Goal: Task Accomplishment & Management: Use online tool/utility

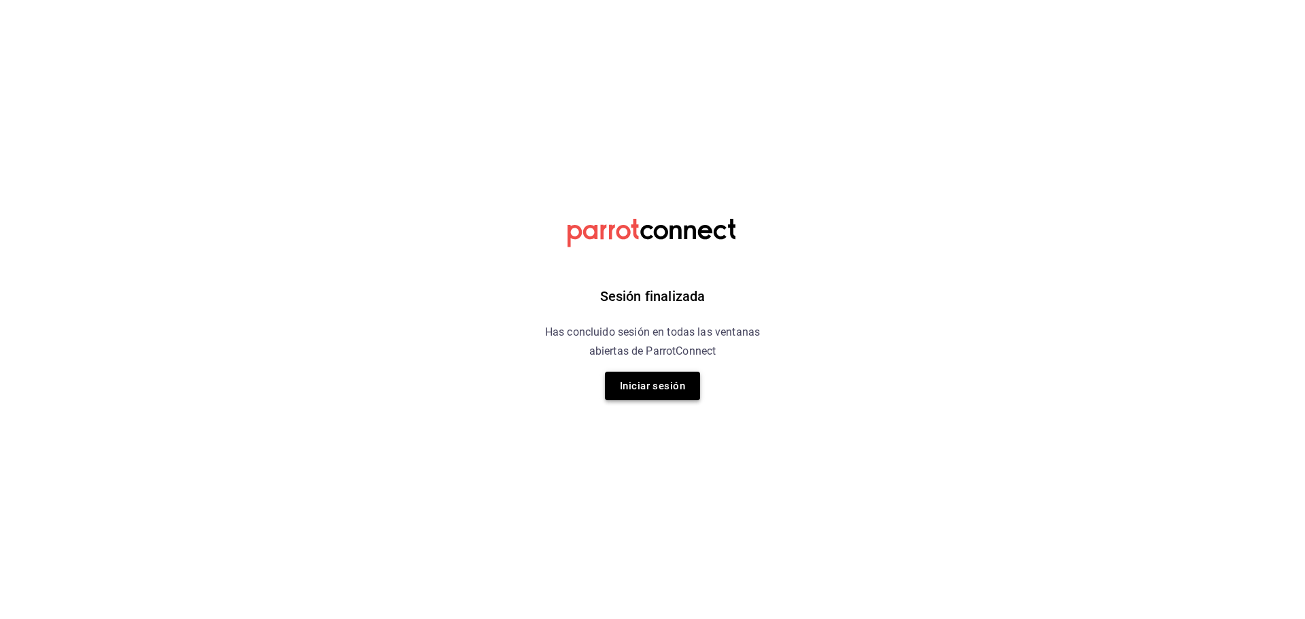
click at [664, 378] on button "Iniciar sesión" at bounding box center [652, 386] width 95 height 29
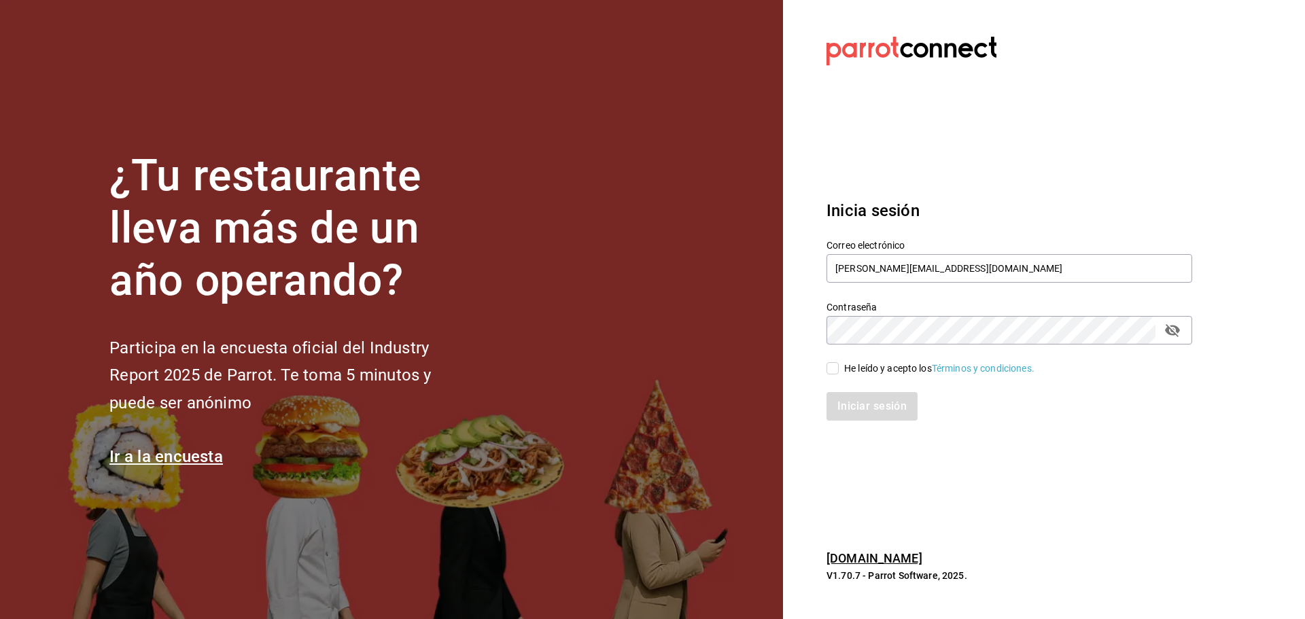
click at [834, 369] on input "He leído y acepto los Términos y condiciones." at bounding box center [833, 368] width 12 height 12
checkbox input "true"
click at [874, 408] on button "Iniciar sesión" at bounding box center [873, 406] width 92 height 29
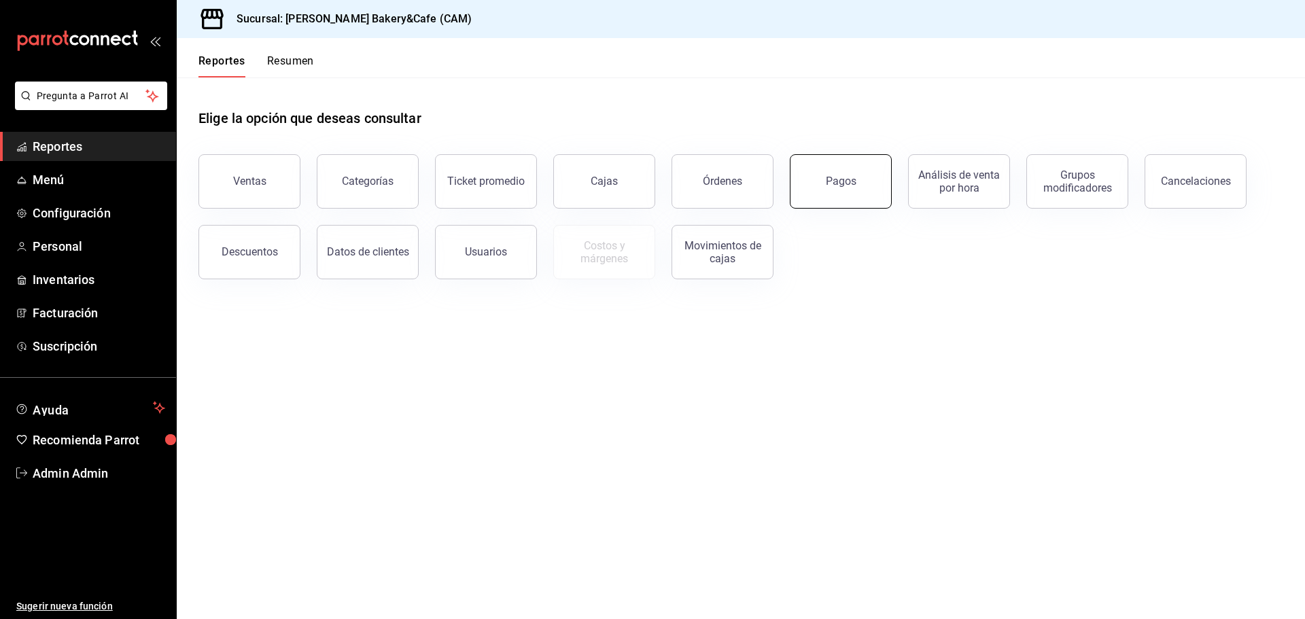
click at [850, 182] on div "Pagos" at bounding box center [841, 181] width 31 height 13
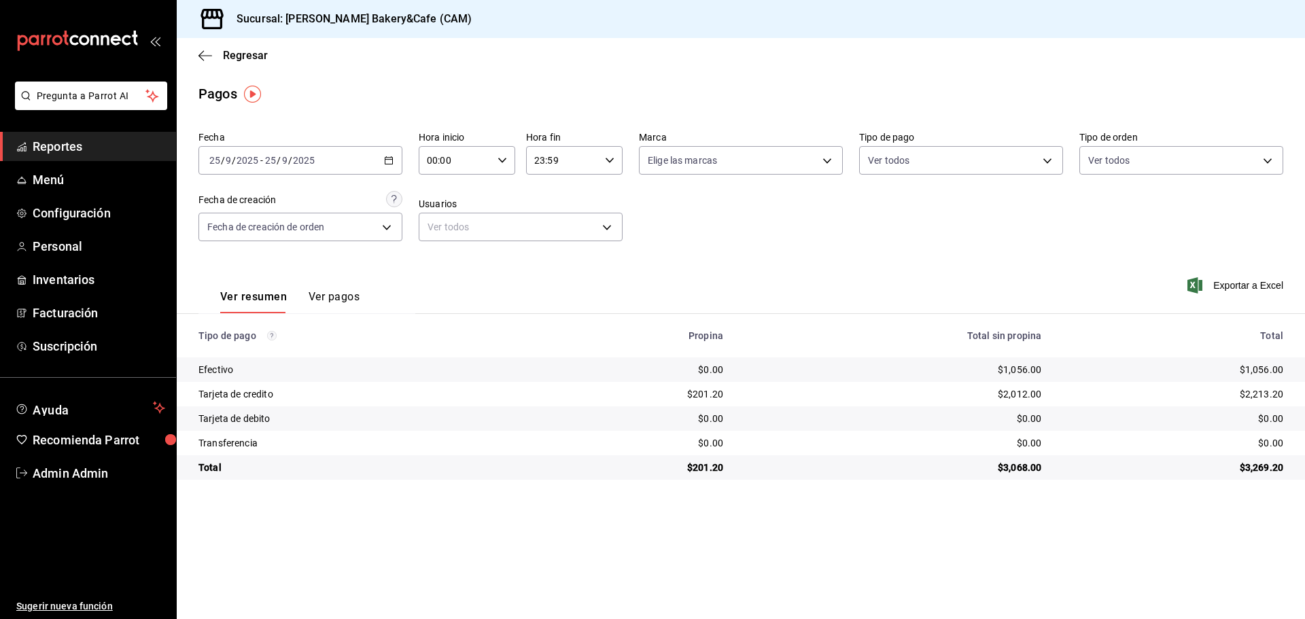
click at [389, 160] on icon "button" at bounding box center [389, 161] width 10 height 10
click at [227, 347] on span "Rango de fechas" at bounding box center [262, 354] width 105 height 14
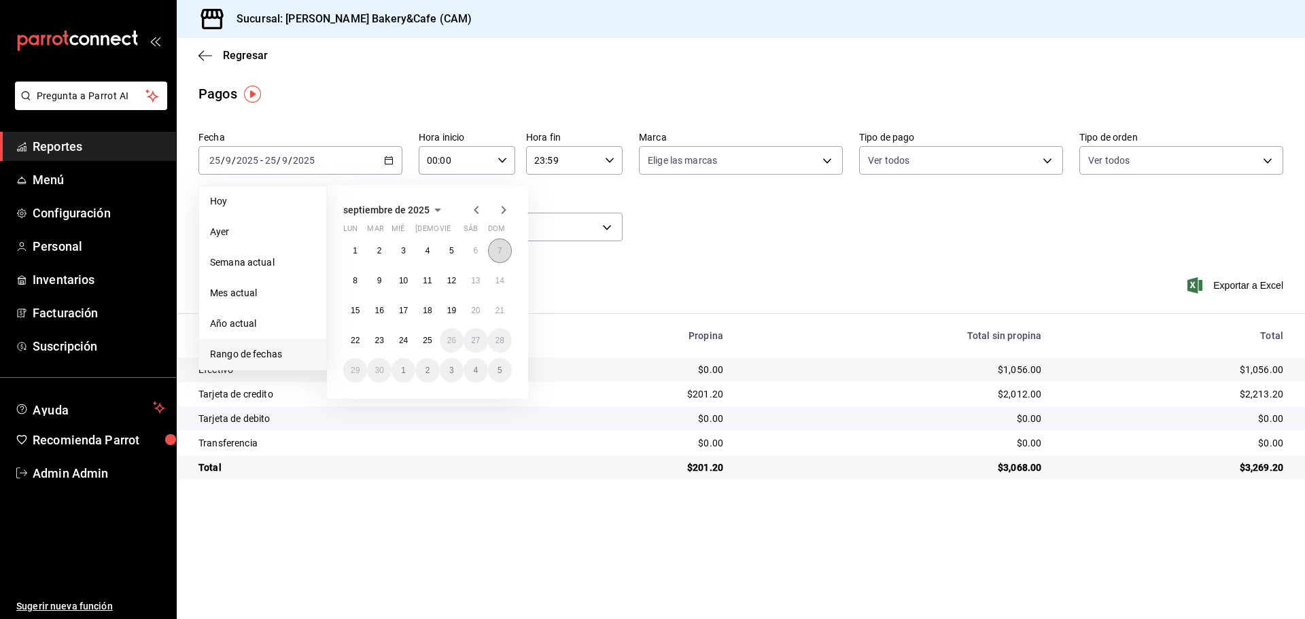
click at [504, 246] on button "7" at bounding box center [500, 251] width 24 height 24
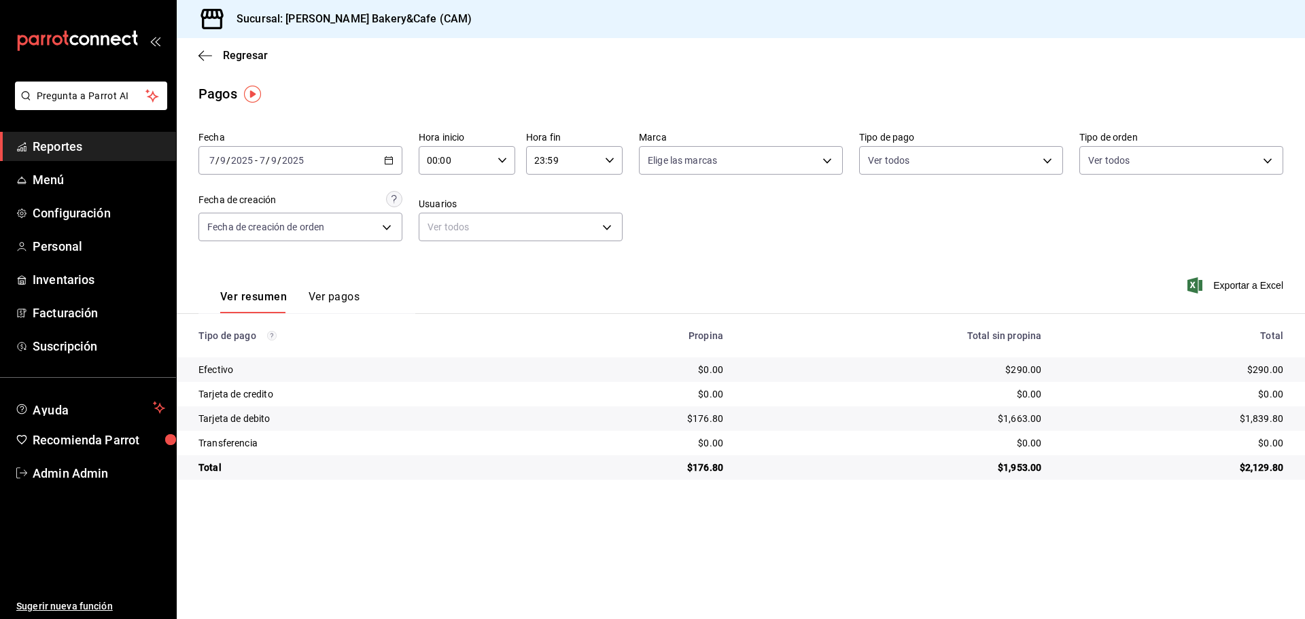
click at [392, 167] on div "2025-09-07 7 / 9 / 2025 - 2025-09-07 7 / 9 / 2025" at bounding box center [301, 160] width 204 height 29
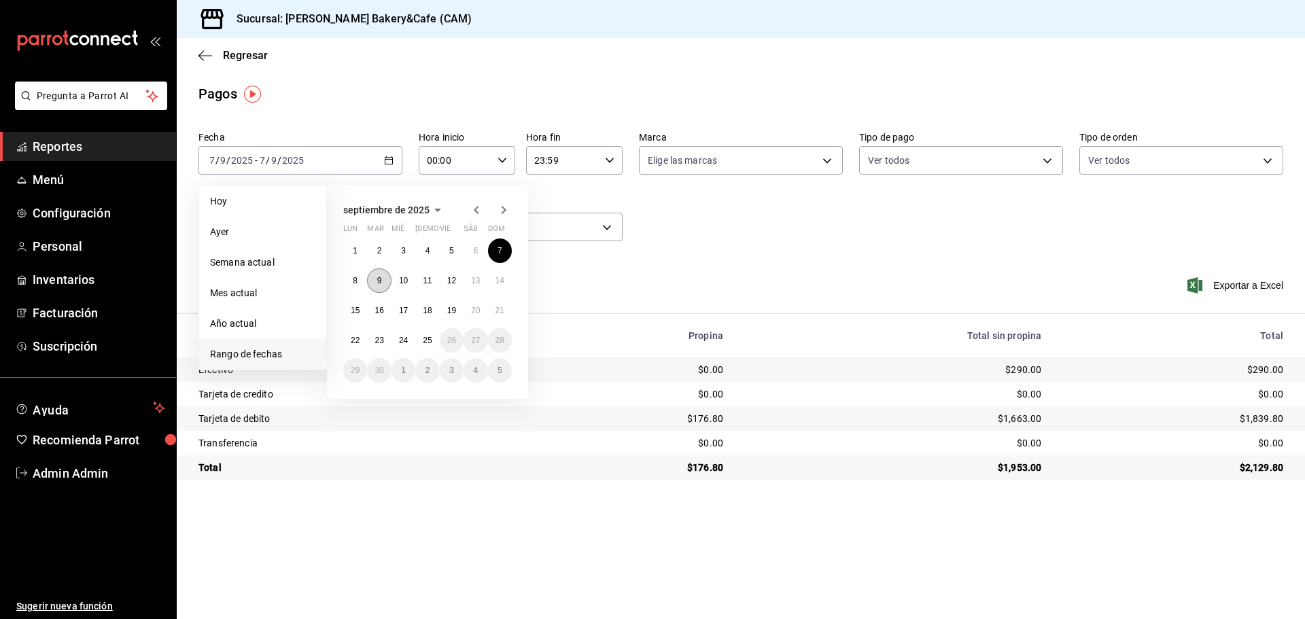
click at [379, 276] on abbr "9" at bounding box center [379, 281] width 5 height 10
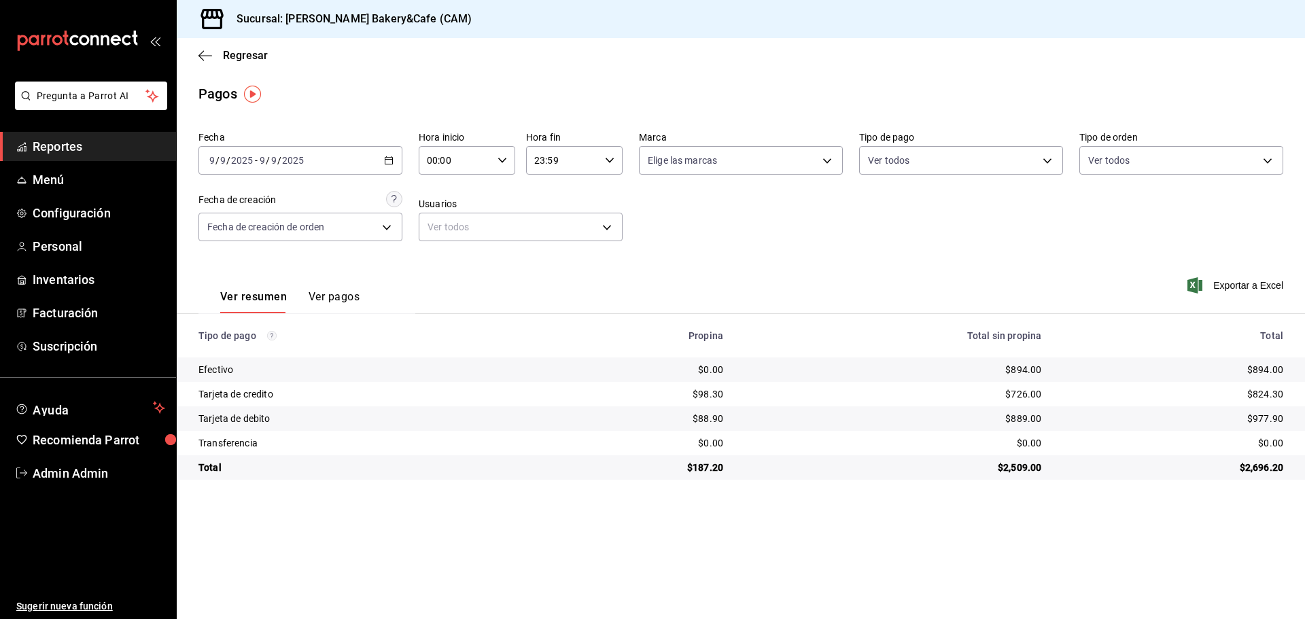
click at [388, 162] on icon "button" at bounding box center [389, 161] width 10 height 10
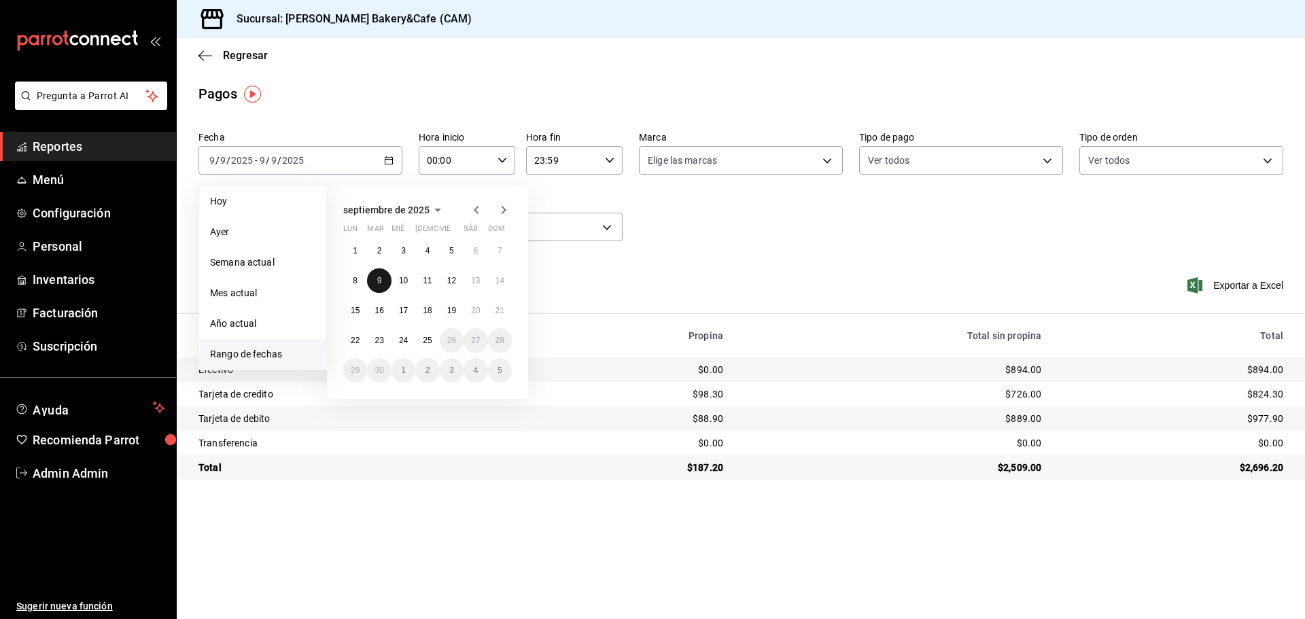
click at [380, 276] on abbr "9" at bounding box center [379, 281] width 5 height 10
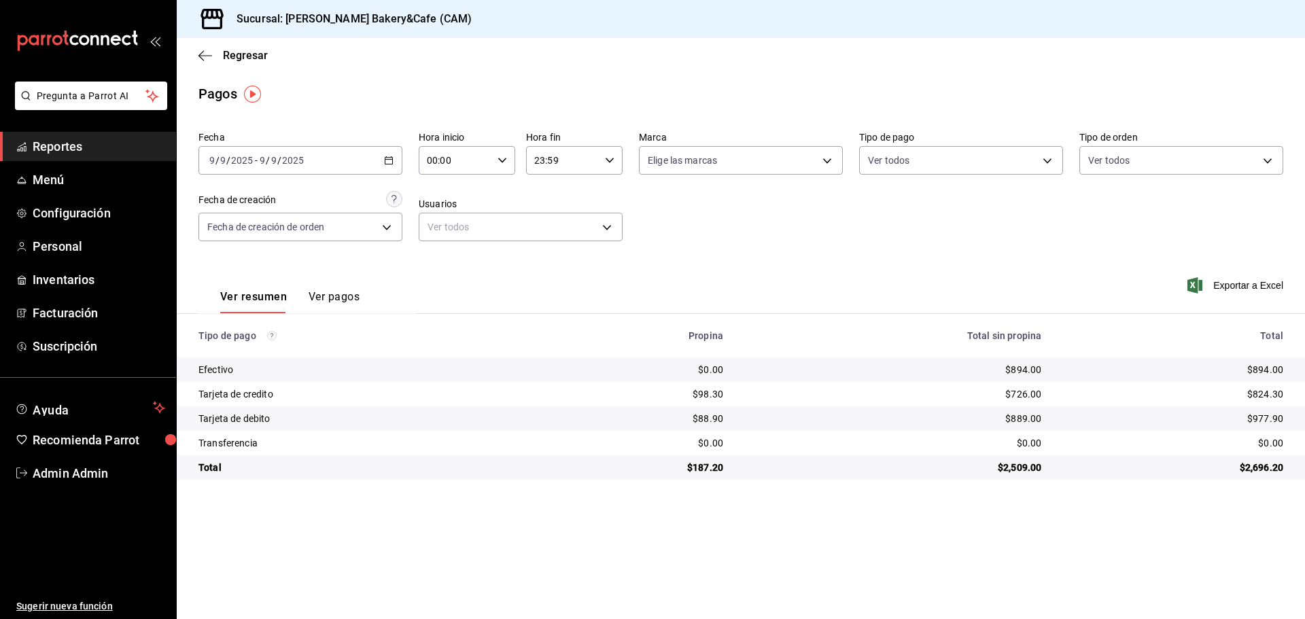
click at [395, 160] on div "2025-09-09 9 / 9 / 2025 - 2025-09-09 9 / 9 / 2025" at bounding box center [301, 160] width 204 height 29
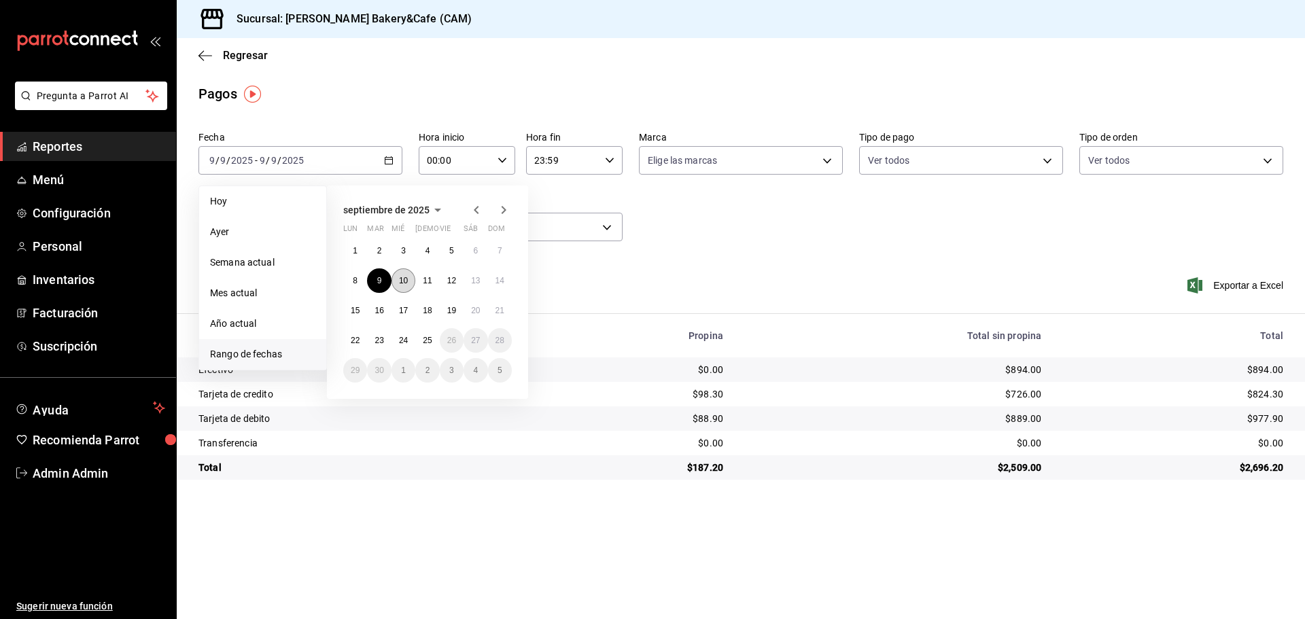
click at [402, 281] on abbr "10" at bounding box center [403, 281] width 9 height 10
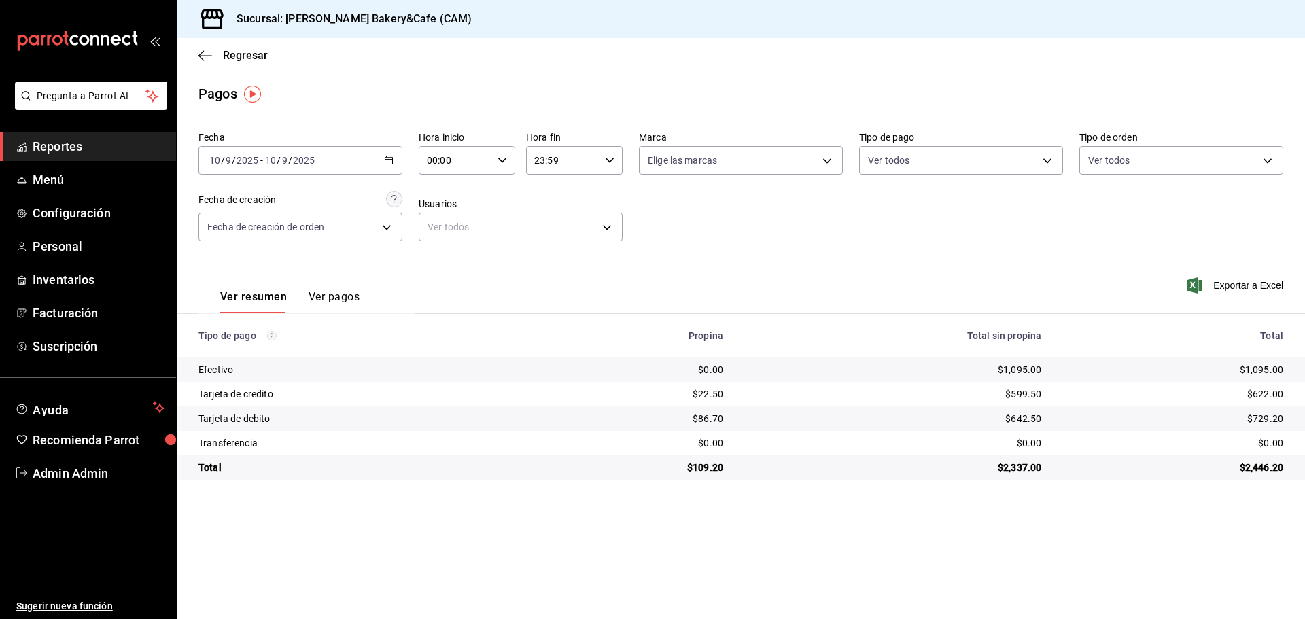
click at [384, 161] on icon "button" at bounding box center [389, 161] width 10 height 10
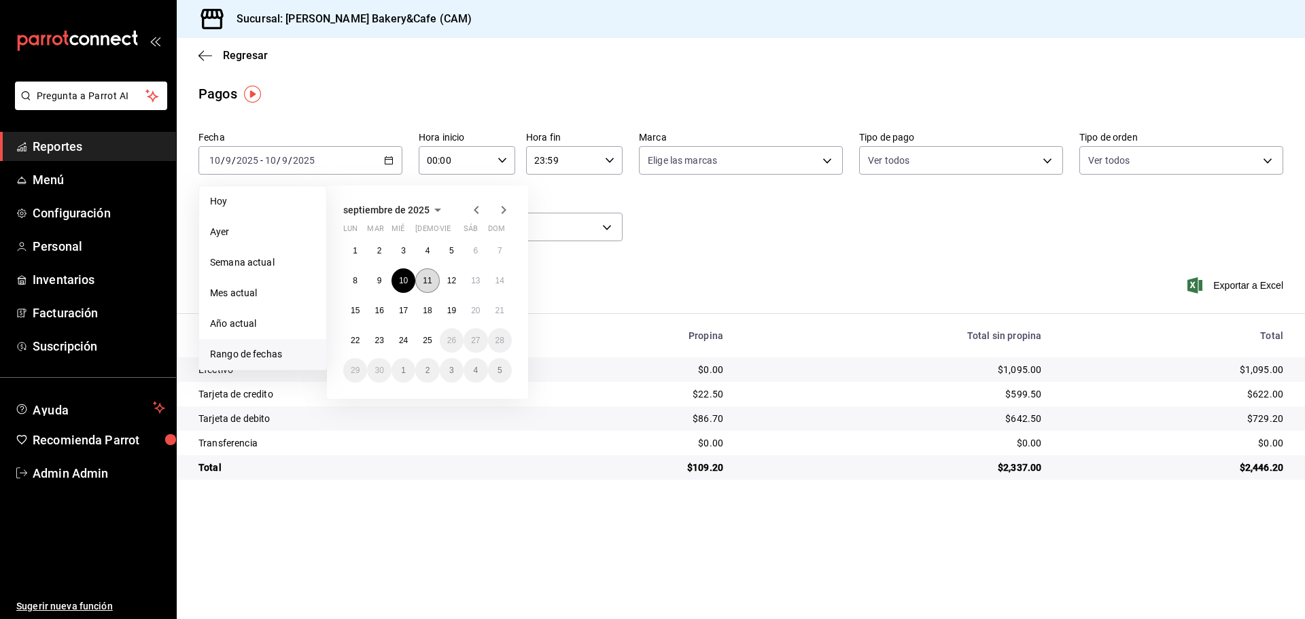
click at [429, 274] on button "11" at bounding box center [427, 281] width 24 height 24
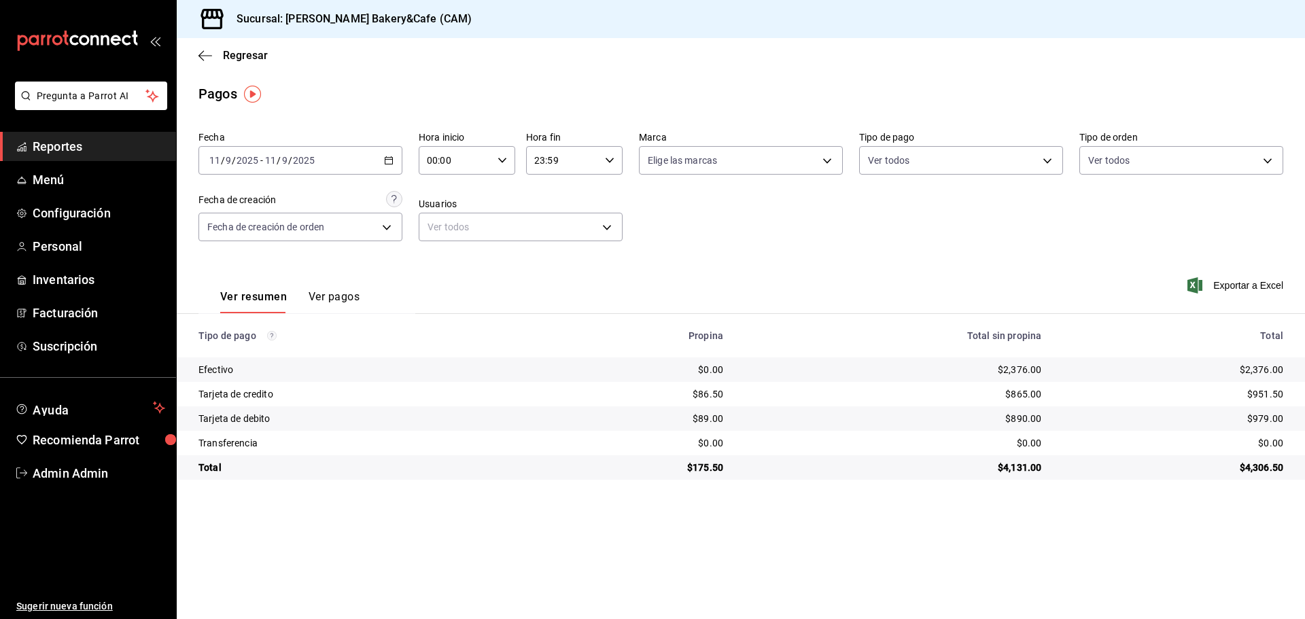
click at [385, 157] on icon "button" at bounding box center [389, 161] width 10 height 10
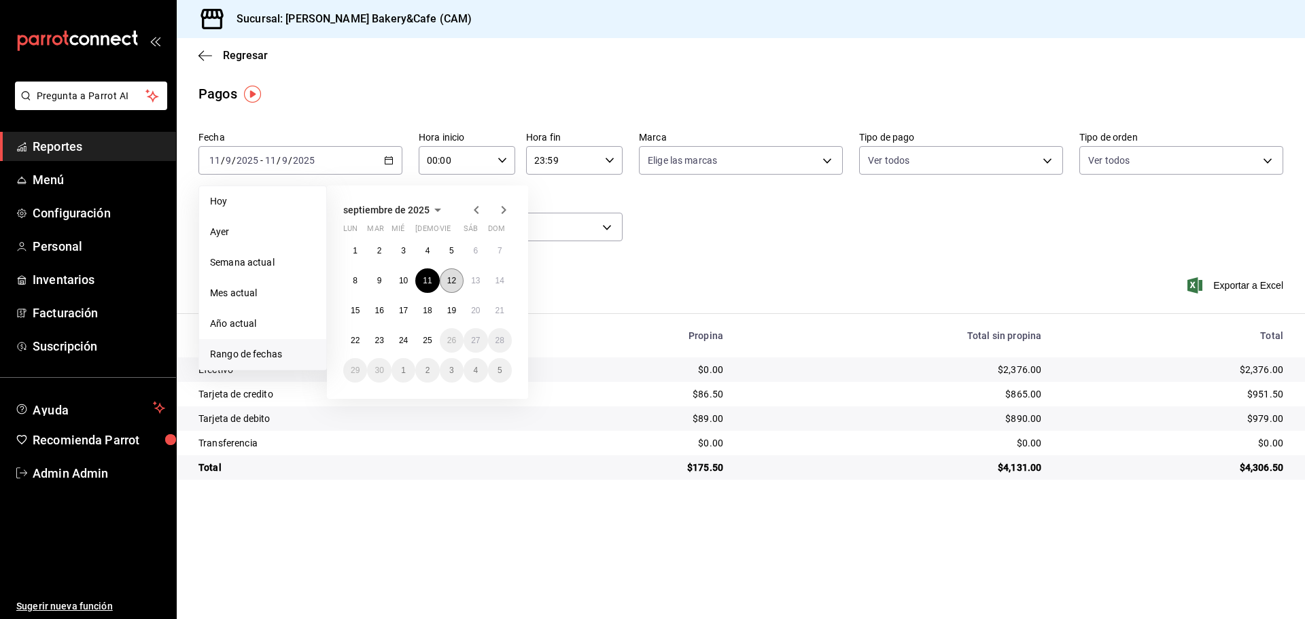
click at [444, 278] on button "12" at bounding box center [452, 281] width 24 height 24
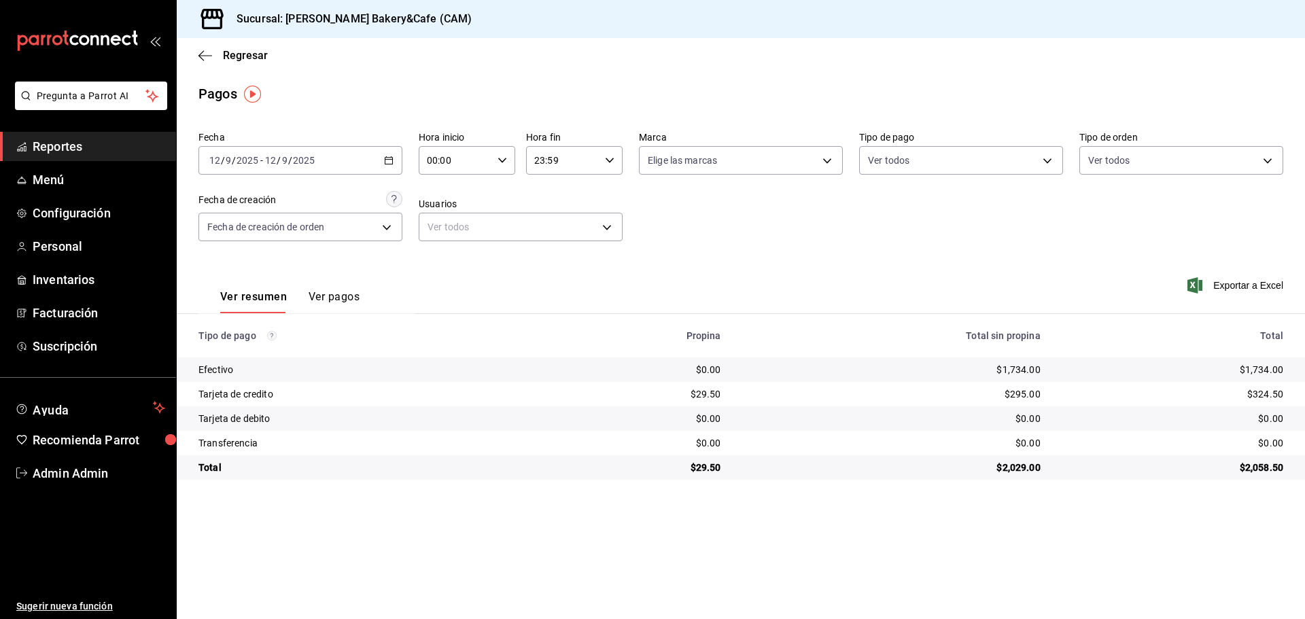
click at [392, 162] on icon "button" at bounding box center [389, 161] width 10 height 10
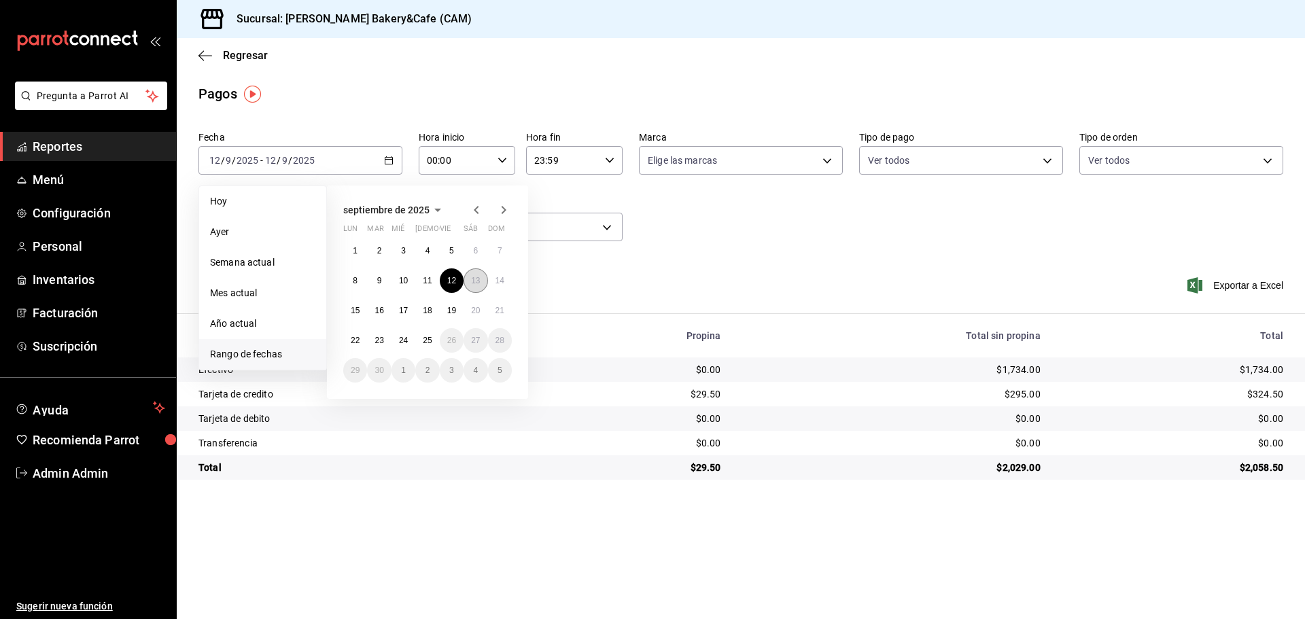
click at [480, 282] on abbr "13" at bounding box center [475, 281] width 9 height 10
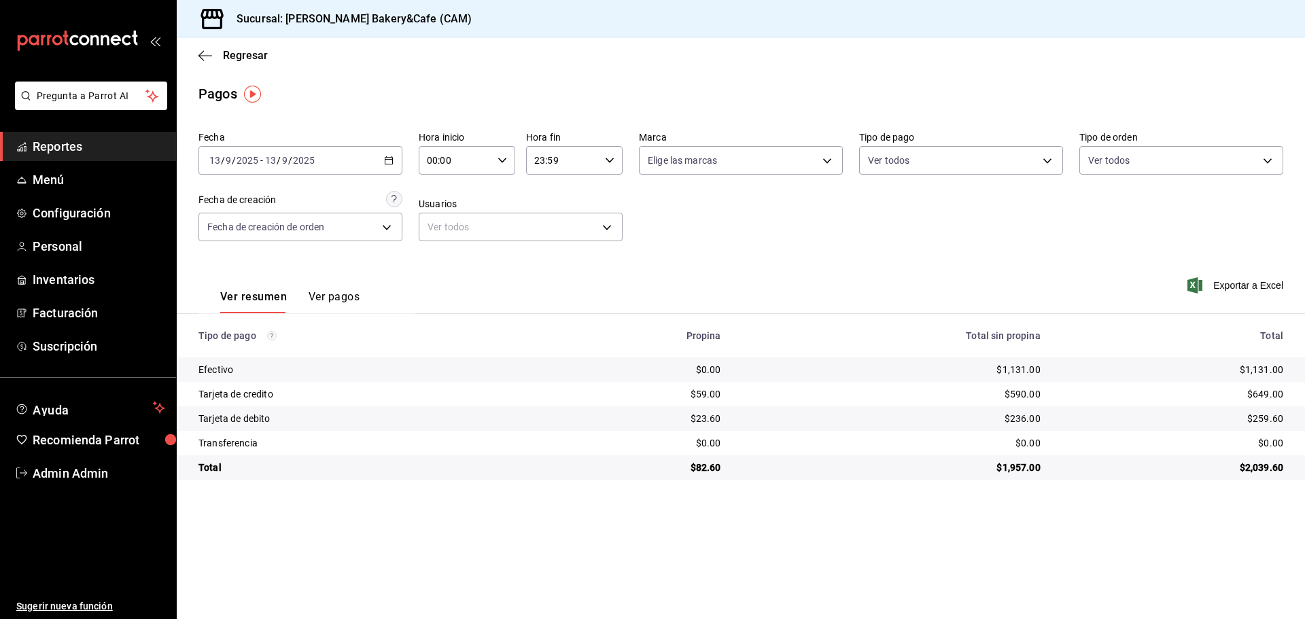
click at [386, 161] on icon "button" at bounding box center [389, 161] width 10 height 10
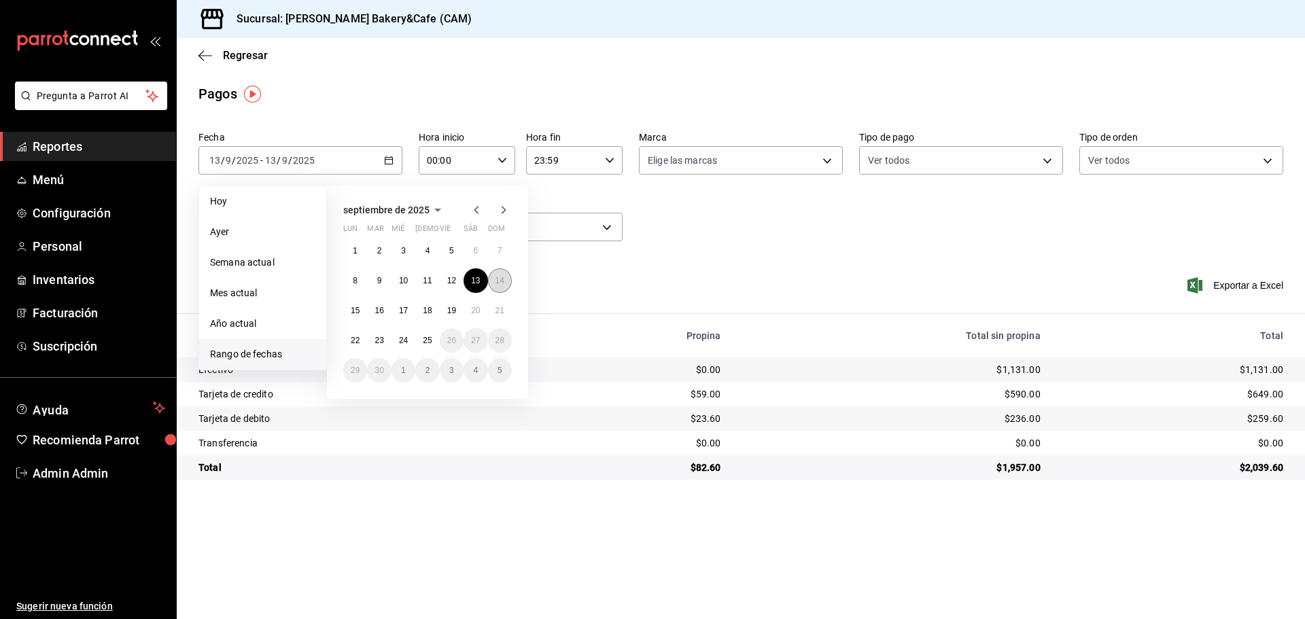
click at [498, 277] on abbr "14" at bounding box center [500, 281] width 9 height 10
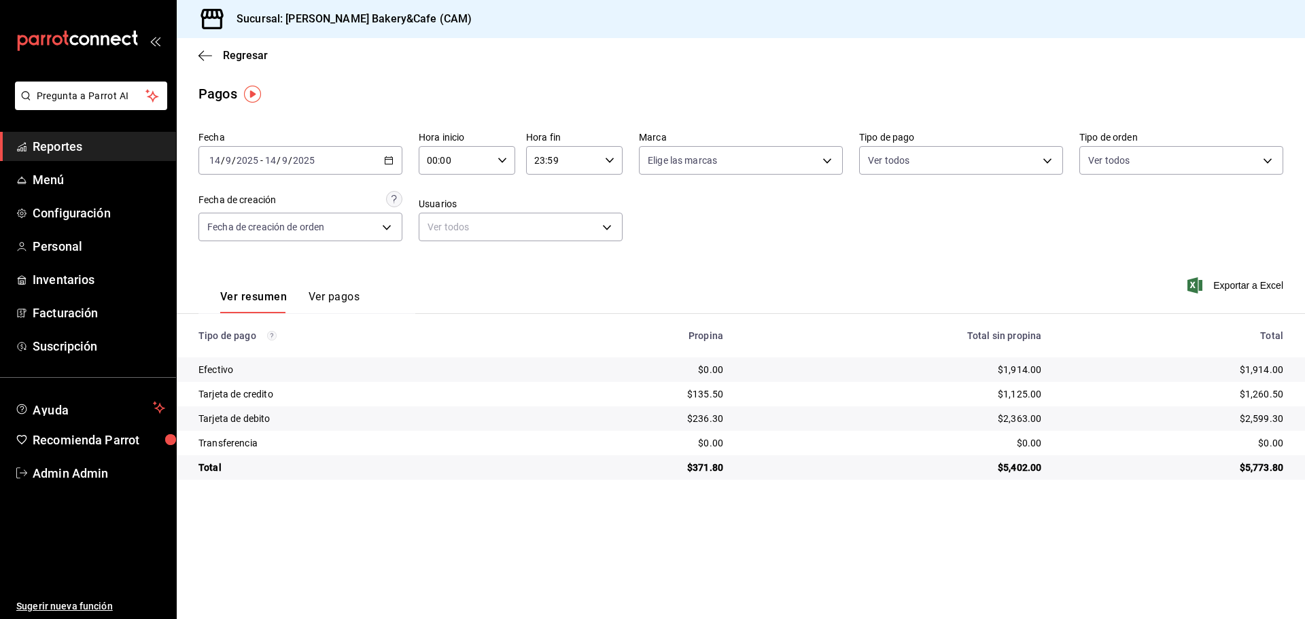
click at [390, 161] on icon "button" at bounding box center [389, 161] width 10 height 10
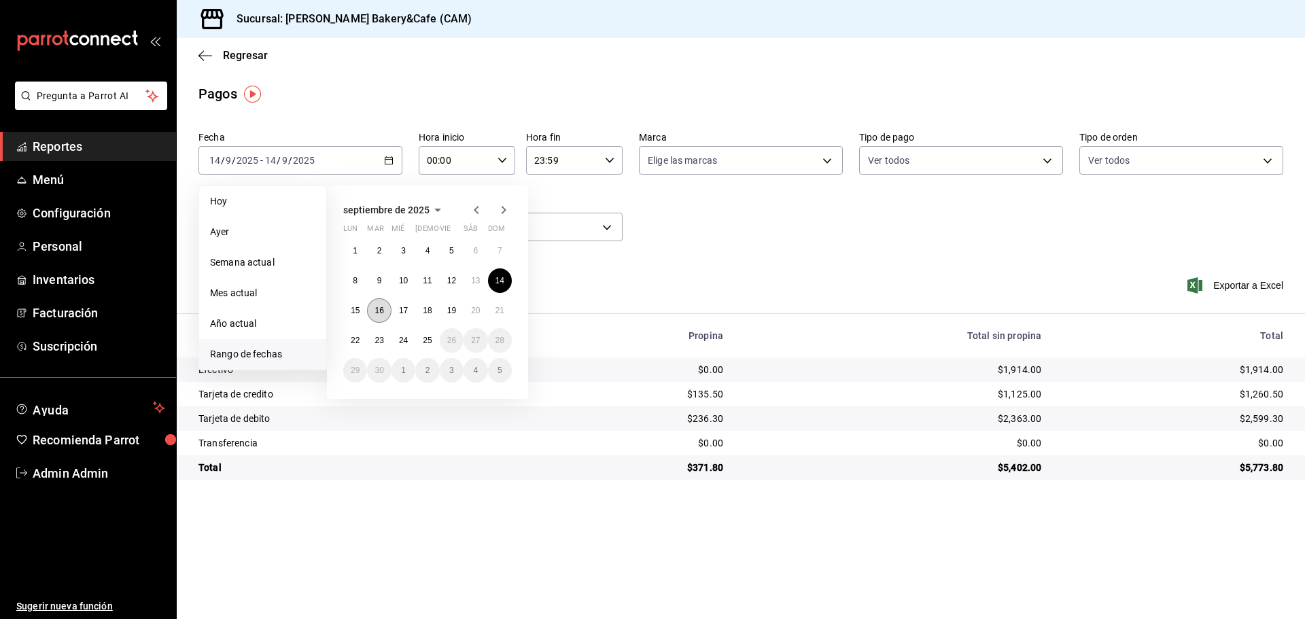
click at [380, 307] on abbr "16" at bounding box center [379, 311] width 9 height 10
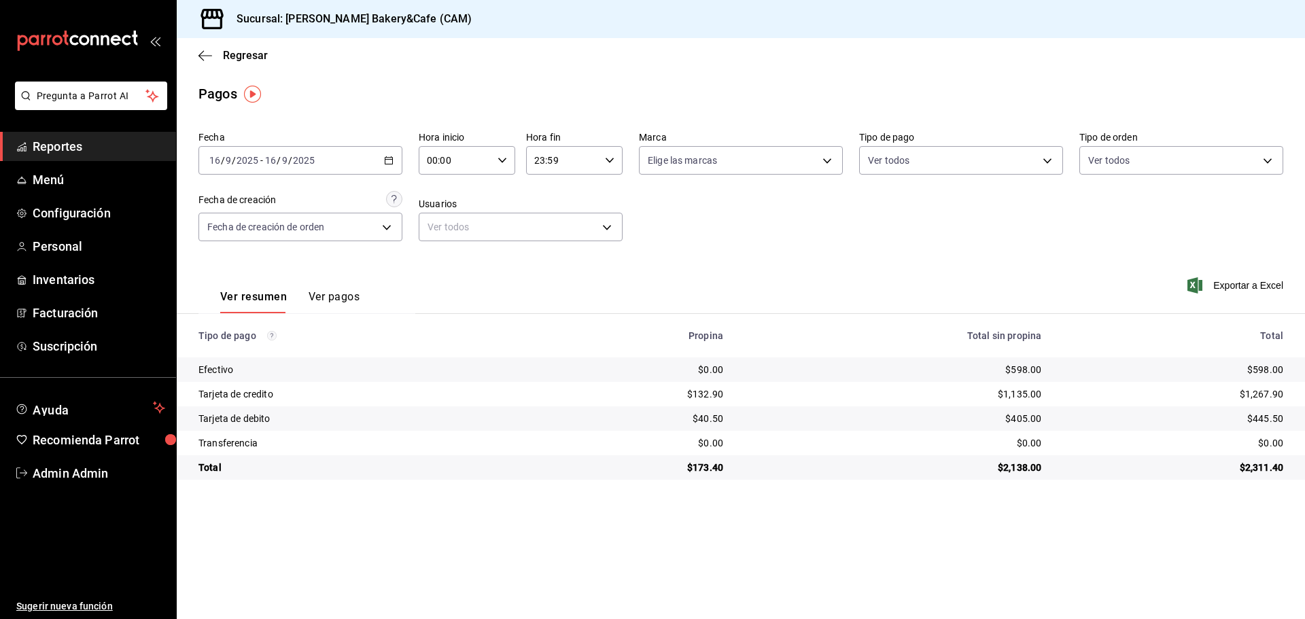
click at [392, 159] on \(Stroke\) "button" at bounding box center [389, 160] width 8 height 7
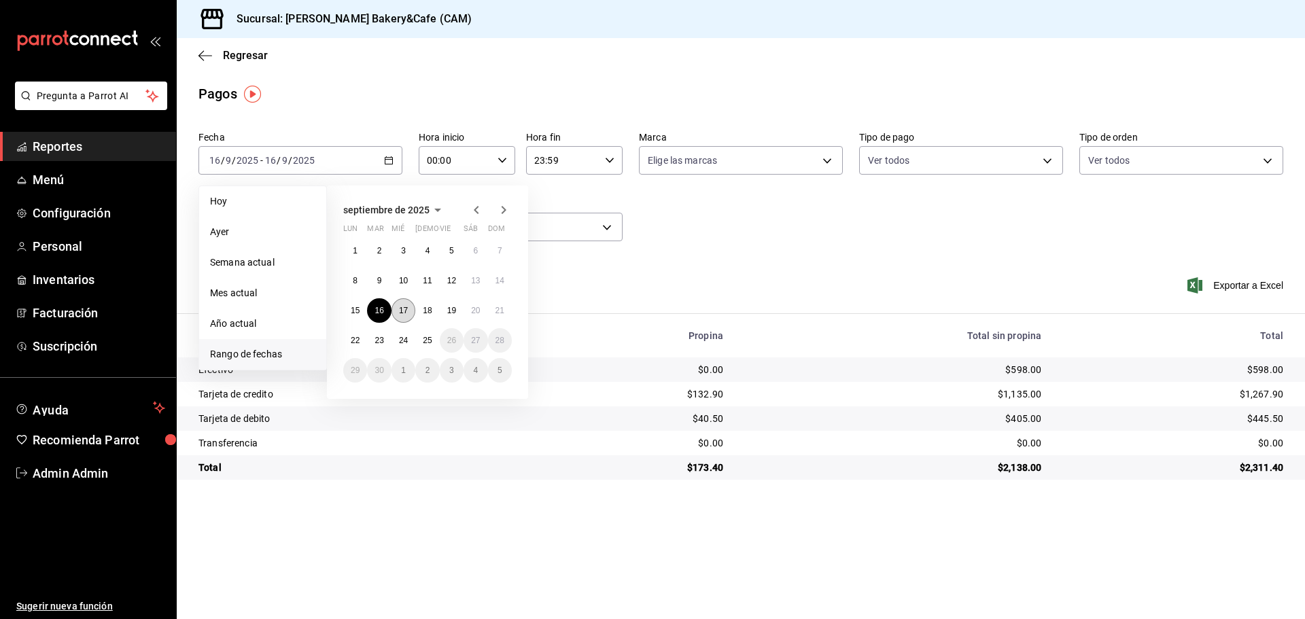
click at [400, 311] on abbr "17" at bounding box center [403, 311] width 9 height 10
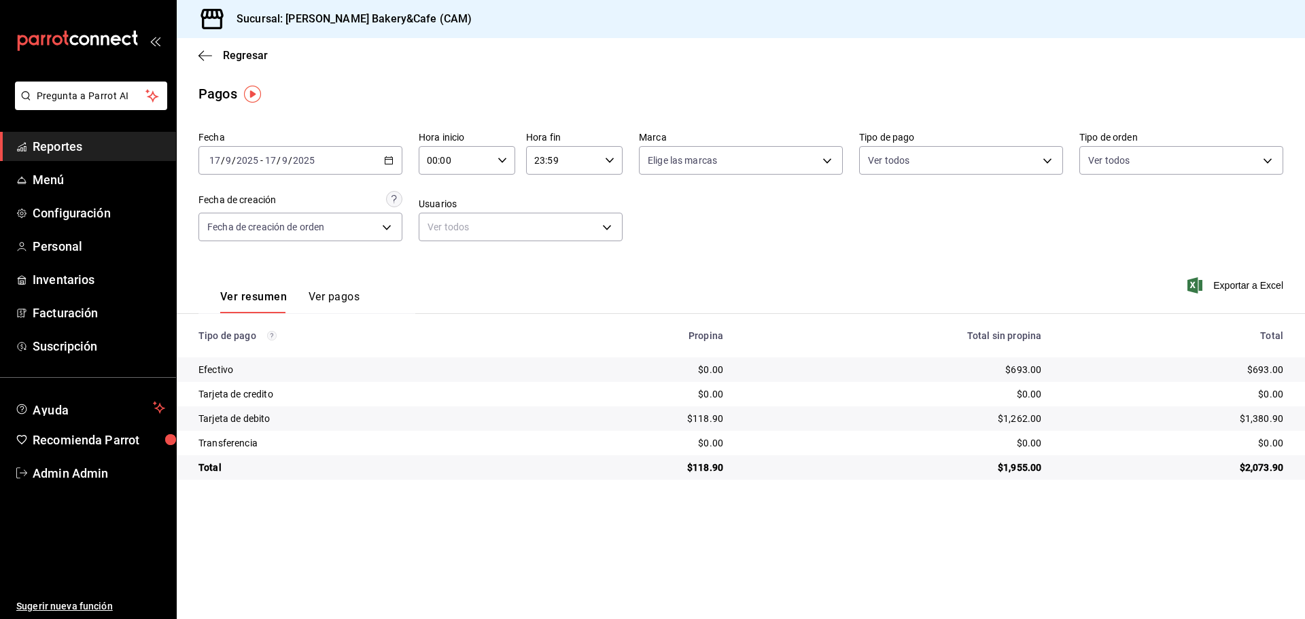
click at [383, 160] on div "2025-09-17 17 / 9 / 2025 - 2025-09-17 17 / 9 / 2025" at bounding box center [301, 160] width 204 height 29
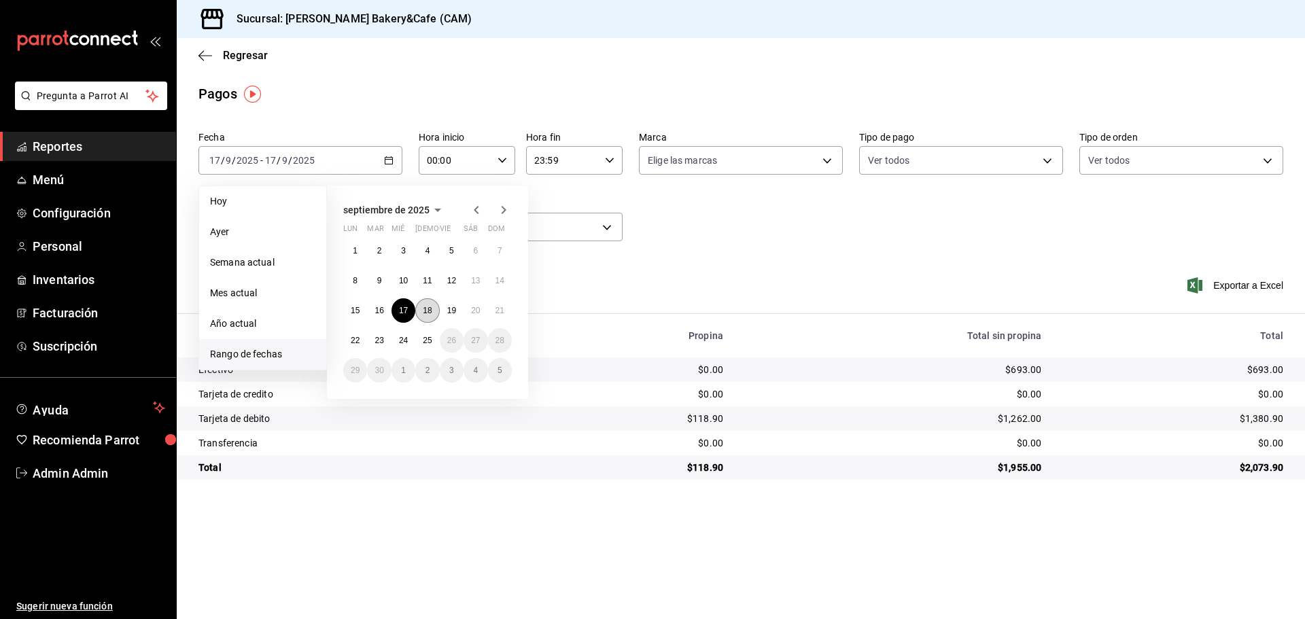
click at [429, 306] on abbr "18" at bounding box center [427, 311] width 9 height 10
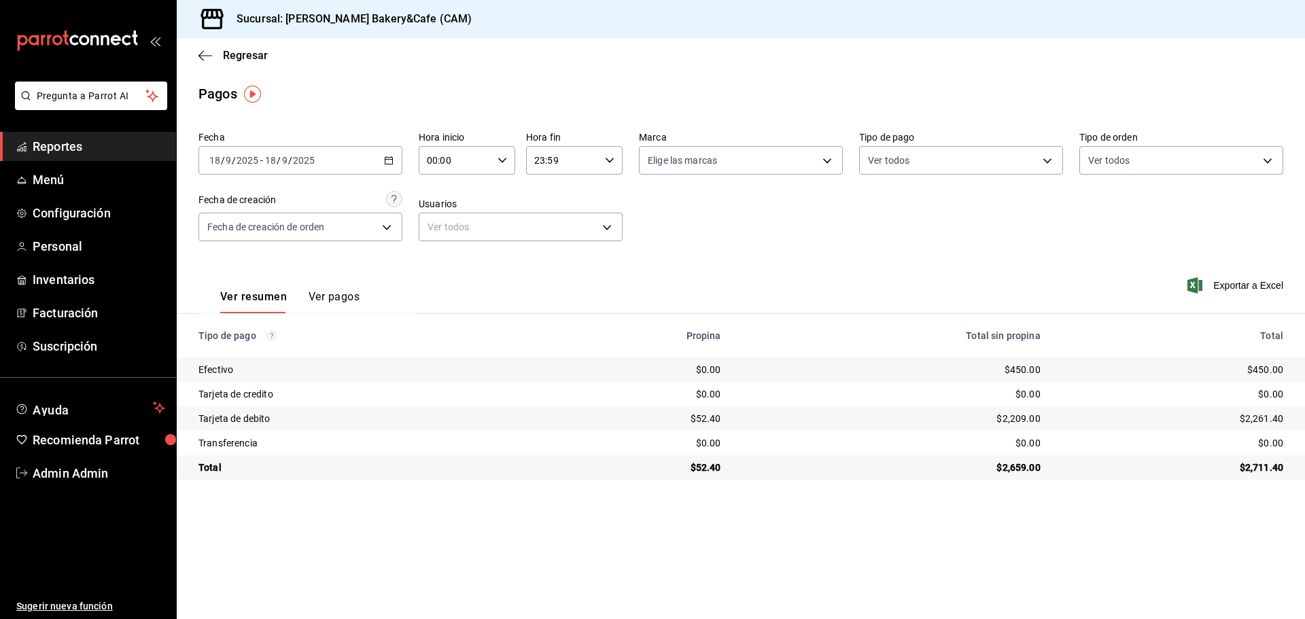
click at [385, 162] on \(Stroke\) "button" at bounding box center [389, 160] width 8 height 7
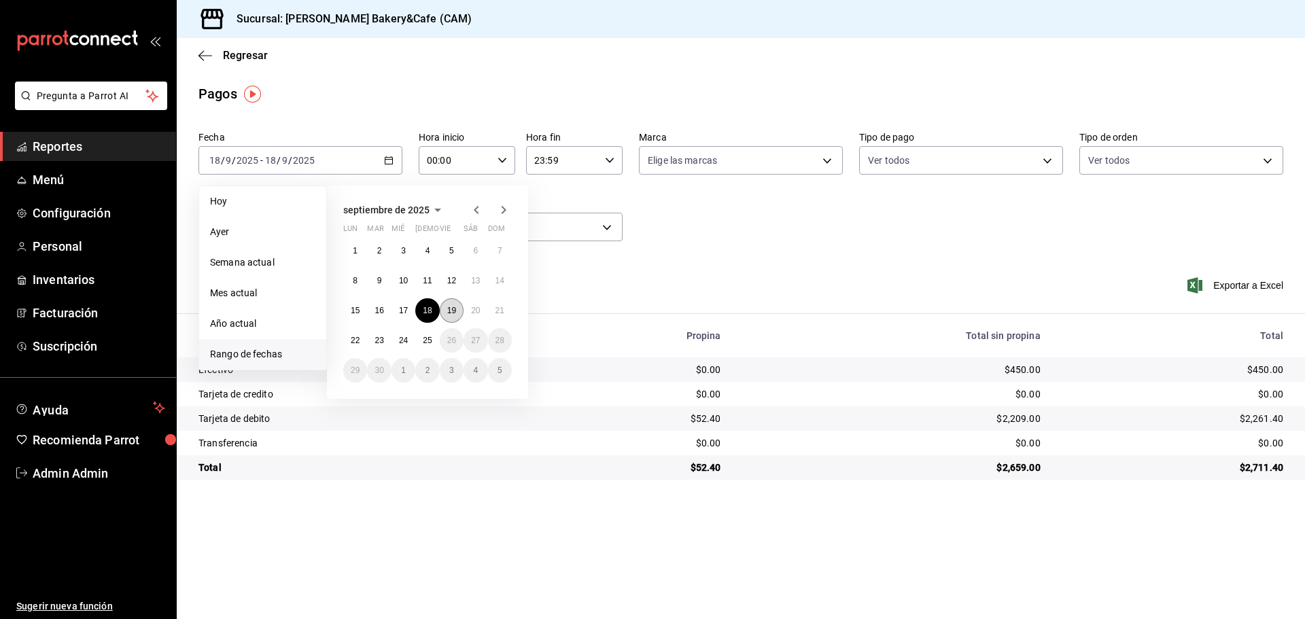
click at [455, 313] on abbr "19" at bounding box center [451, 311] width 9 height 10
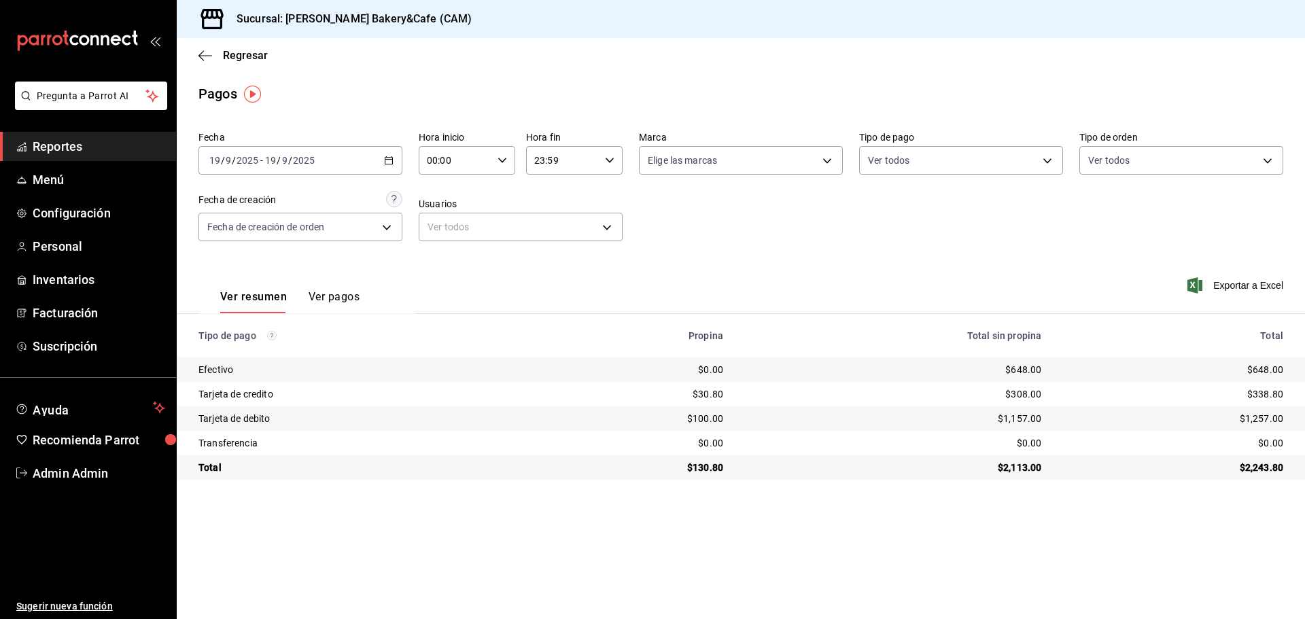
click at [383, 157] on div "2025-09-19 19 / 9 / 2025 - 2025-09-19 19 / 9 / 2025" at bounding box center [301, 160] width 204 height 29
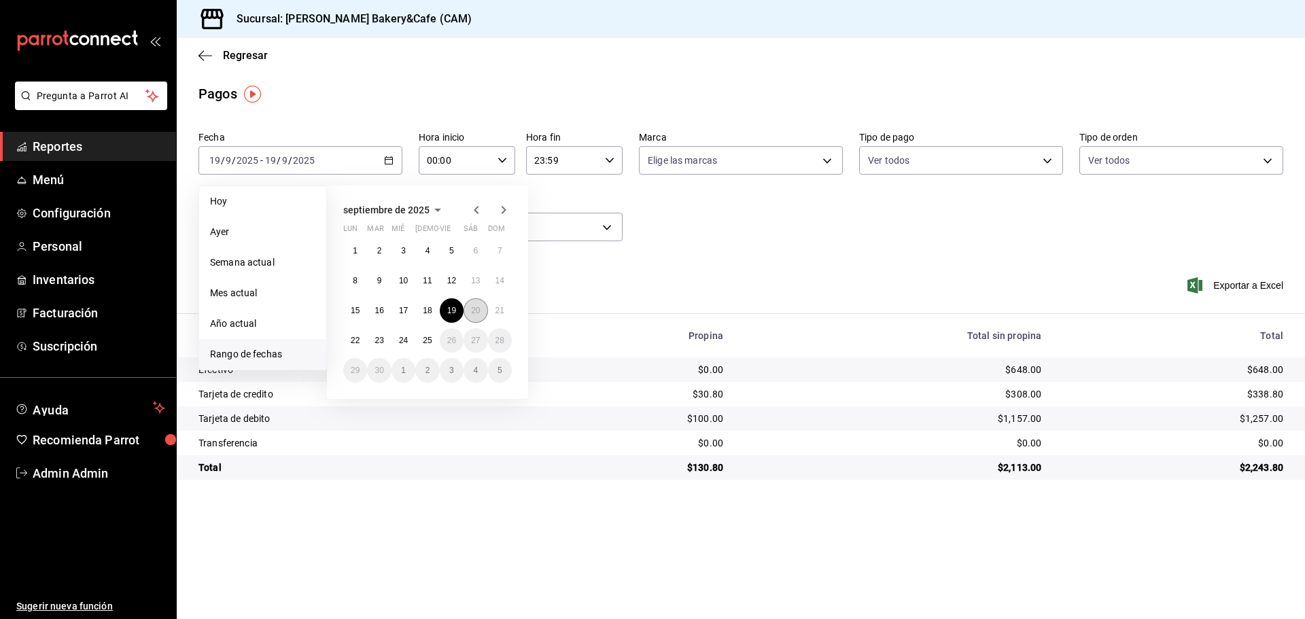
click at [474, 311] on abbr "20" at bounding box center [475, 311] width 9 height 10
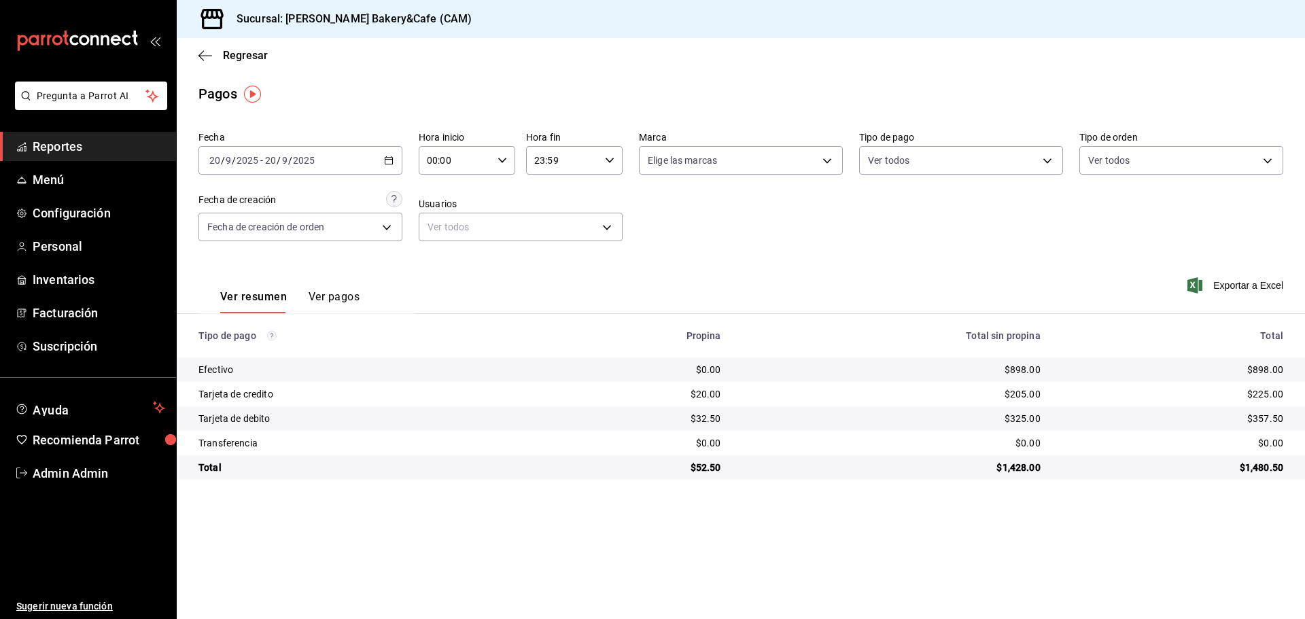
click at [386, 159] on icon "button" at bounding box center [389, 161] width 10 height 10
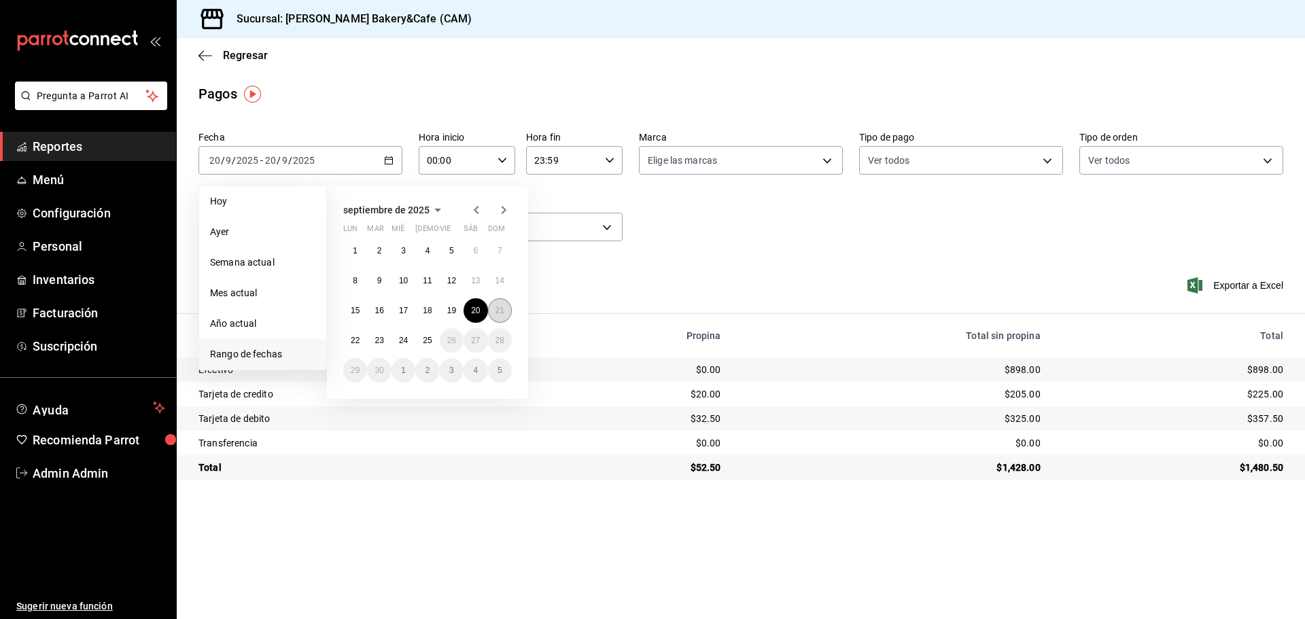
click at [498, 313] on abbr "21" at bounding box center [500, 311] width 9 height 10
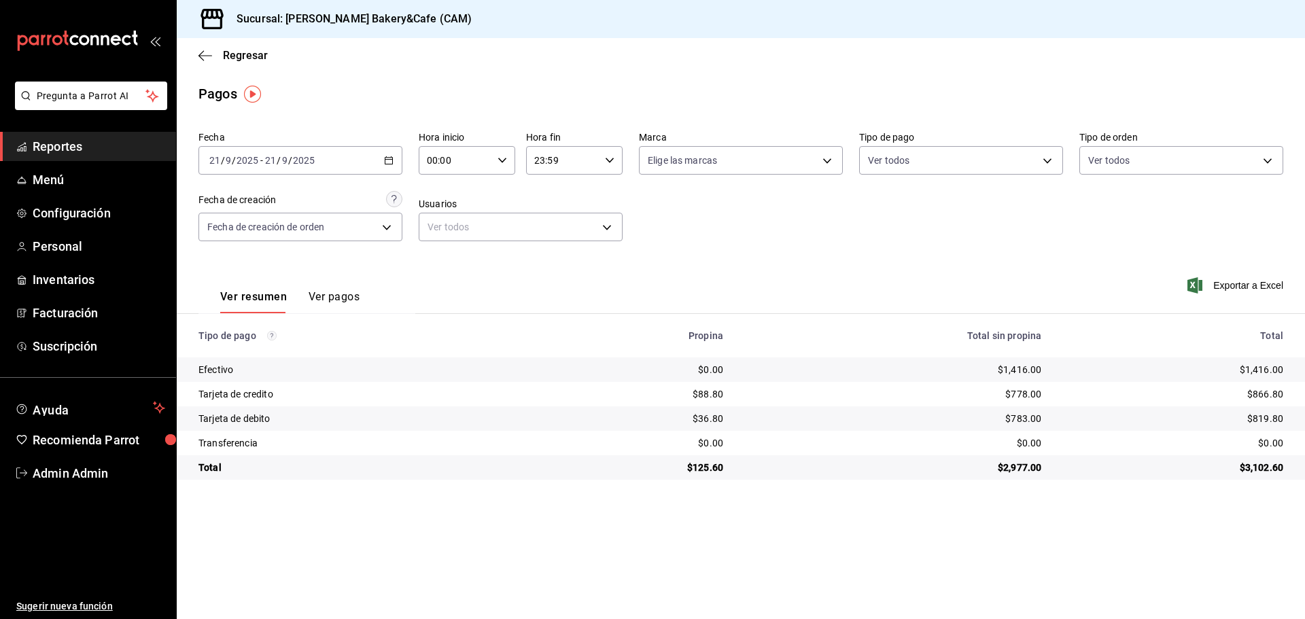
click at [379, 161] on div "2025-09-21 21 / 9 / 2025 - 2025-09-21 21 / 9 / 2025" at bounding box center [301, 160] width 204 height 29
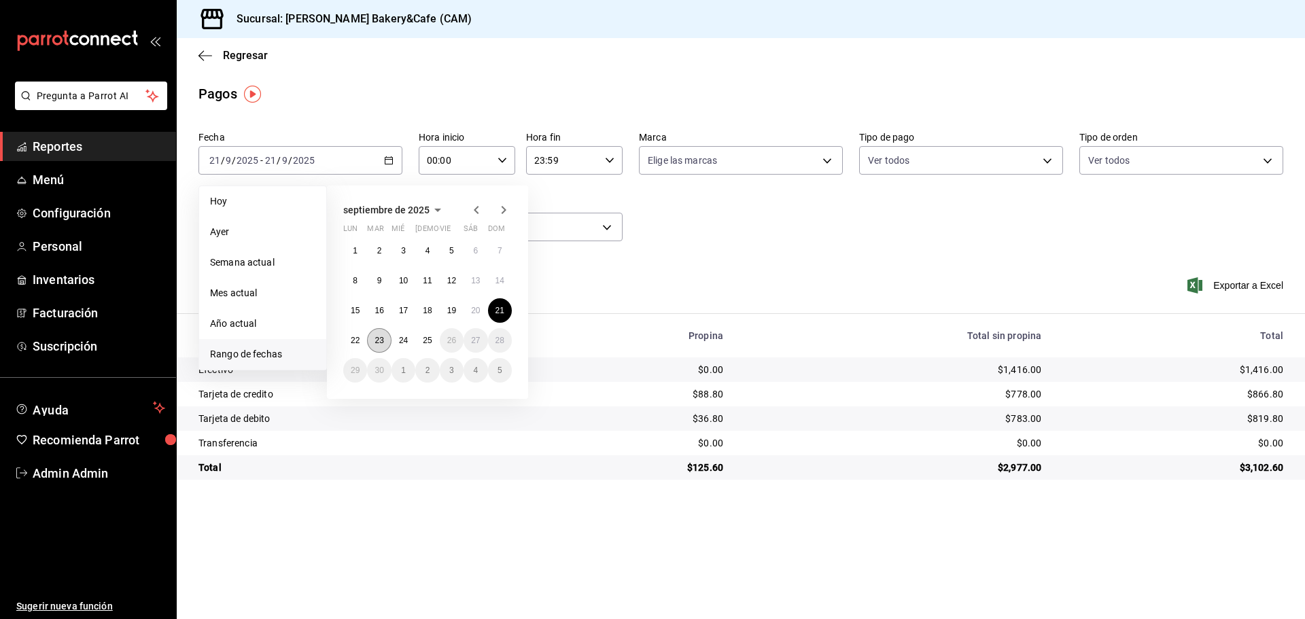
click at [379, 336] on abbr "23" at bounding box center [379, 341] width 9 height 10
click at [402, 341] on abbr "24" at bounding box center [403, 341] width 9 height 10
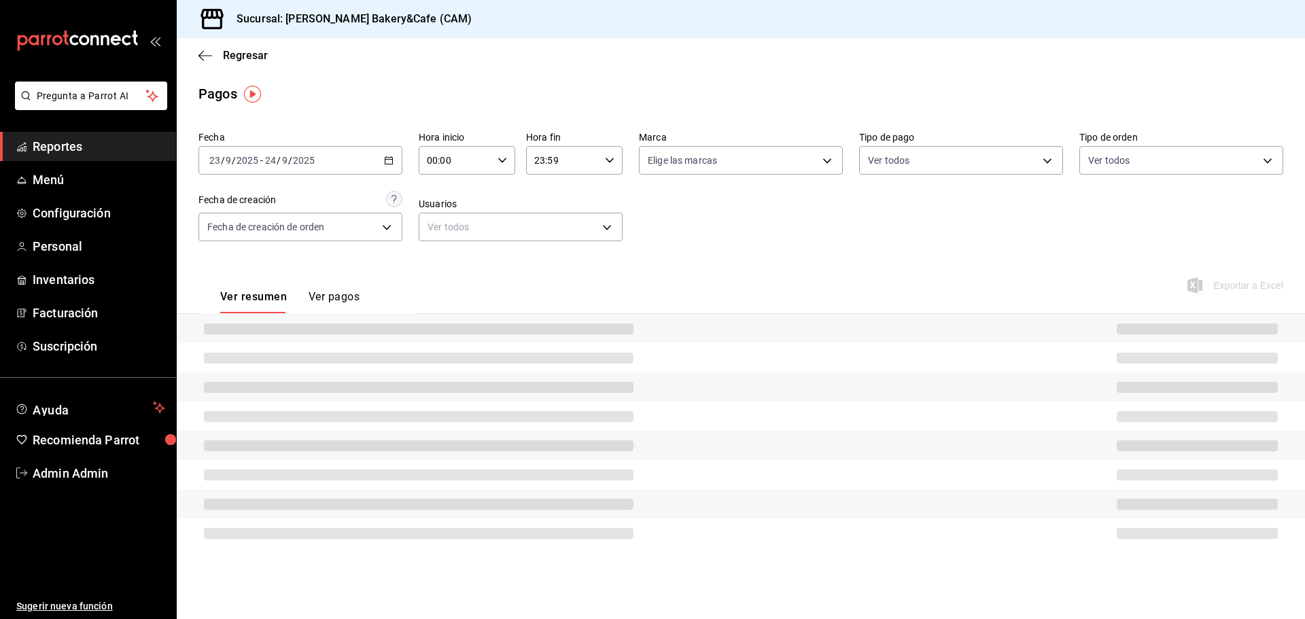
click at [402, 341] on div at bounding box center [741, 328] width 1129 height 29
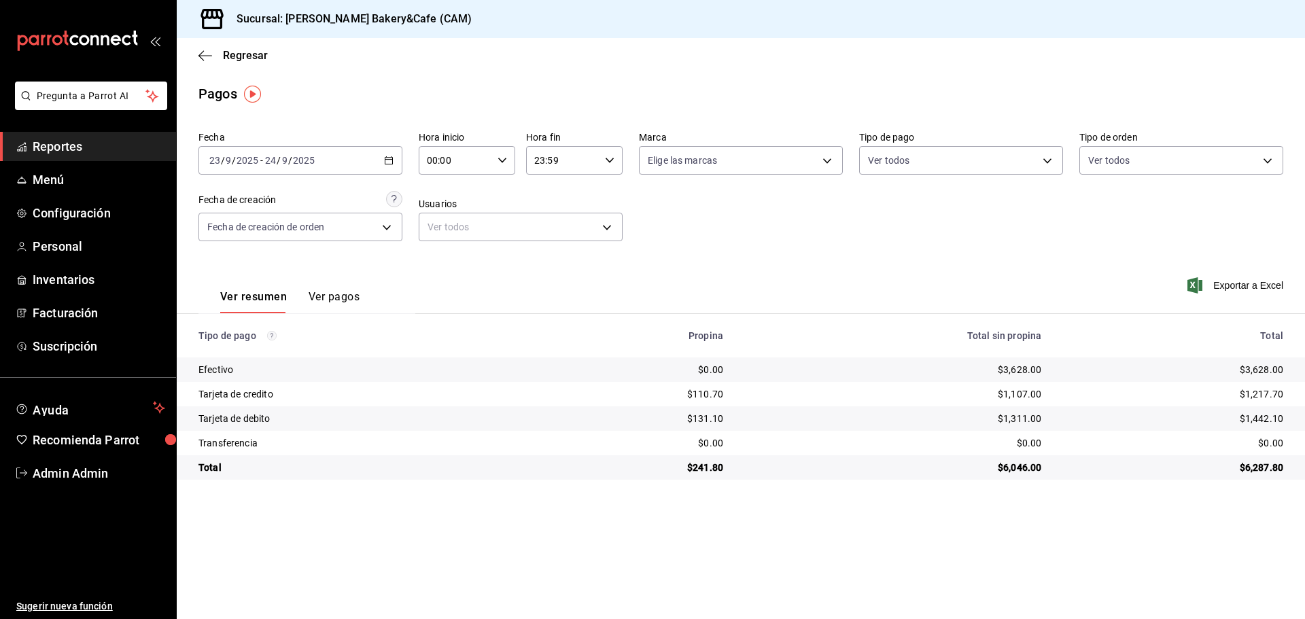
click at [389, 160] on \(Stroke\) "button" at bounding box center [388, 159] width 7 height 1
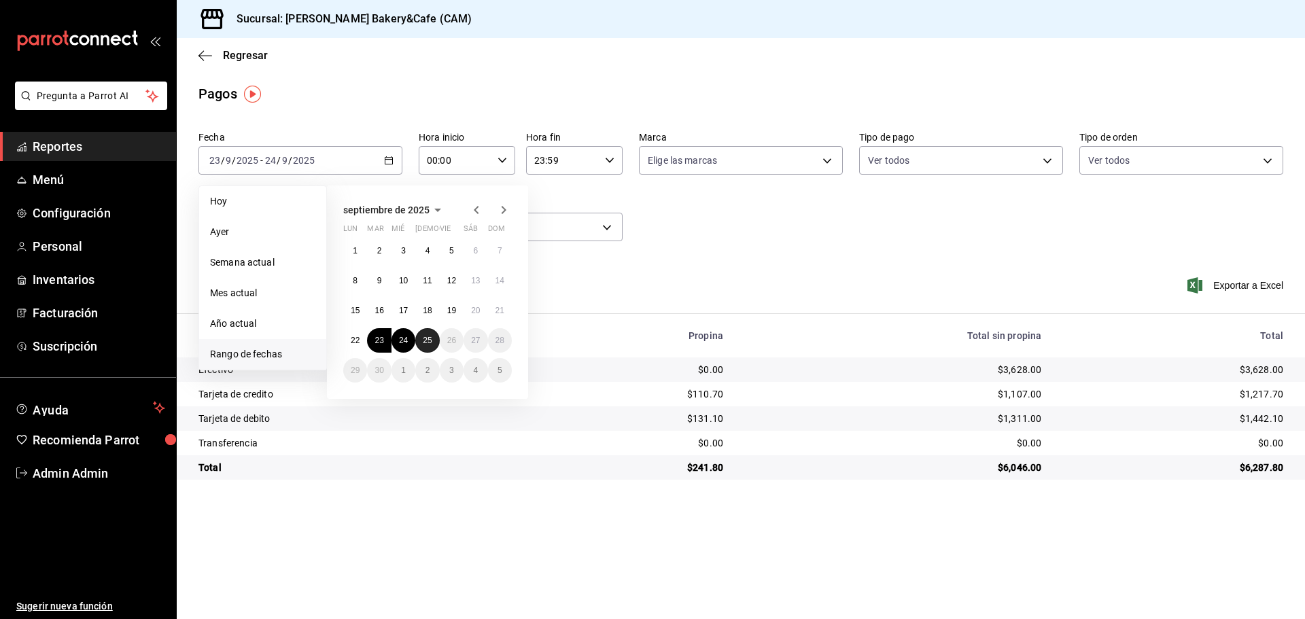
click at [425, 333] on button "25" at bounding box center [427, 340] width 24 height 24
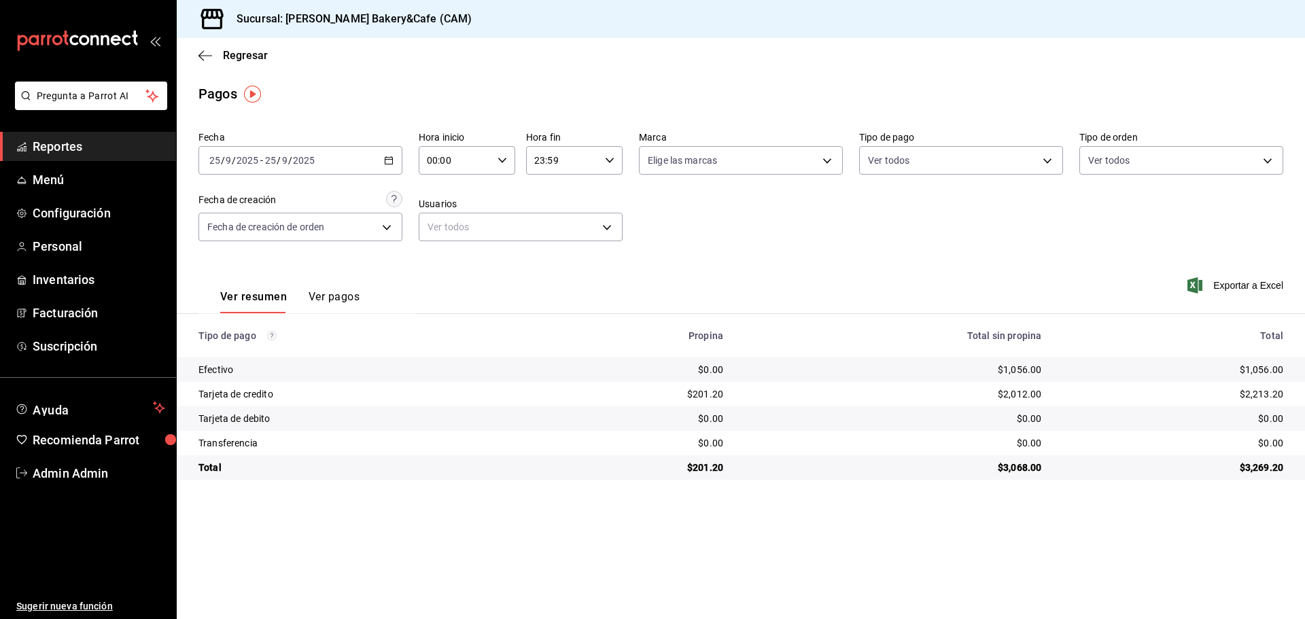
click at [383, 162] on div "2025-09-25 25 / 9 / 2025 - 2025-09-25 25 / 9 / 2025" at bounding box center [301, 160] width 204 height 29
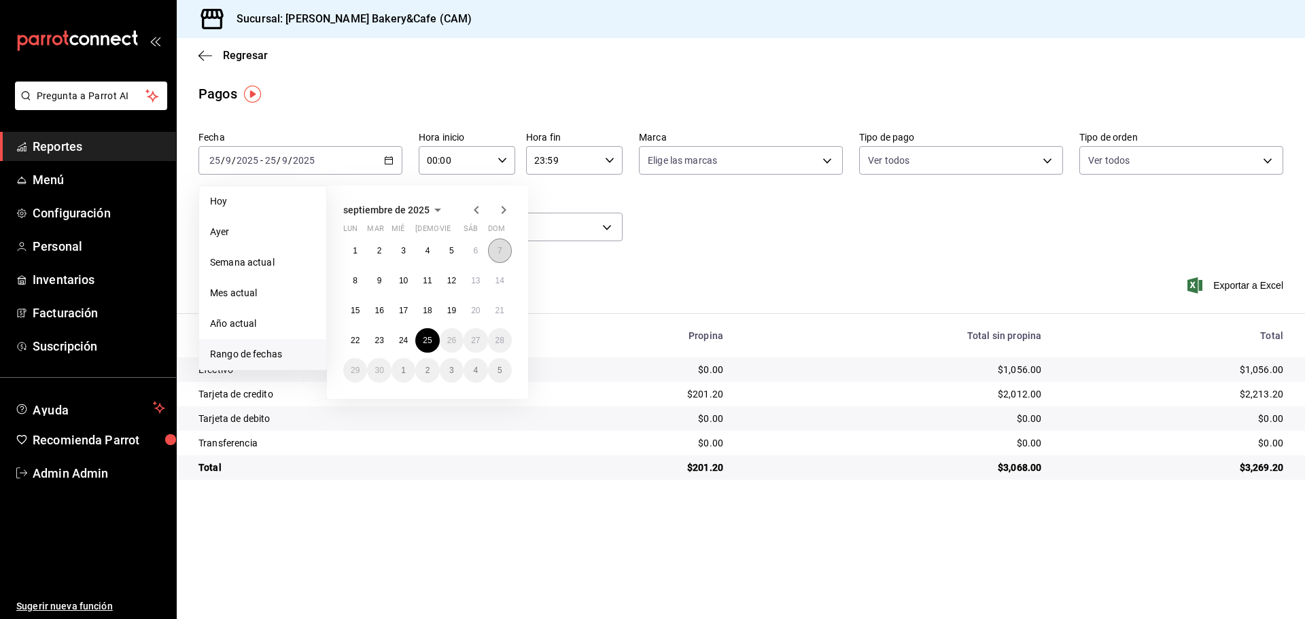
click at [496, 244] on button "7" at bounding box center [500, 251] width 24 height 24
click at [430, 337] on abbr "25" at bounding box center [427, 341] width 9 height 10
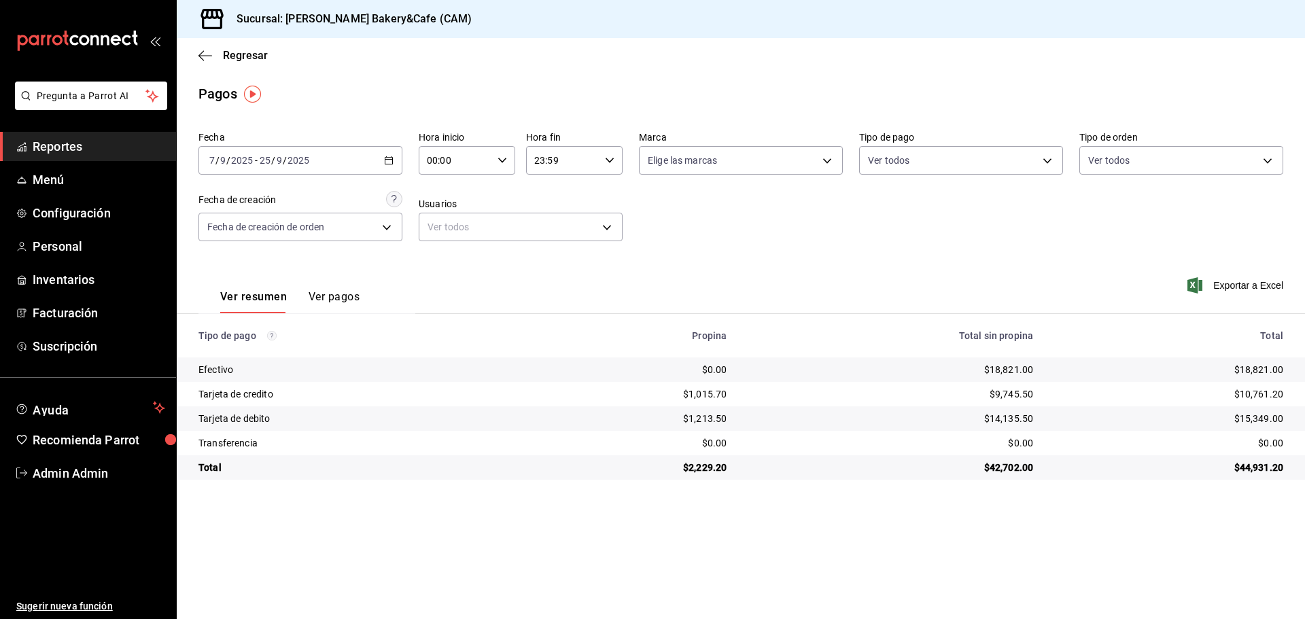
click at [390, 162] on icon "button" at bounding box center [389, 161] width 10 height 10
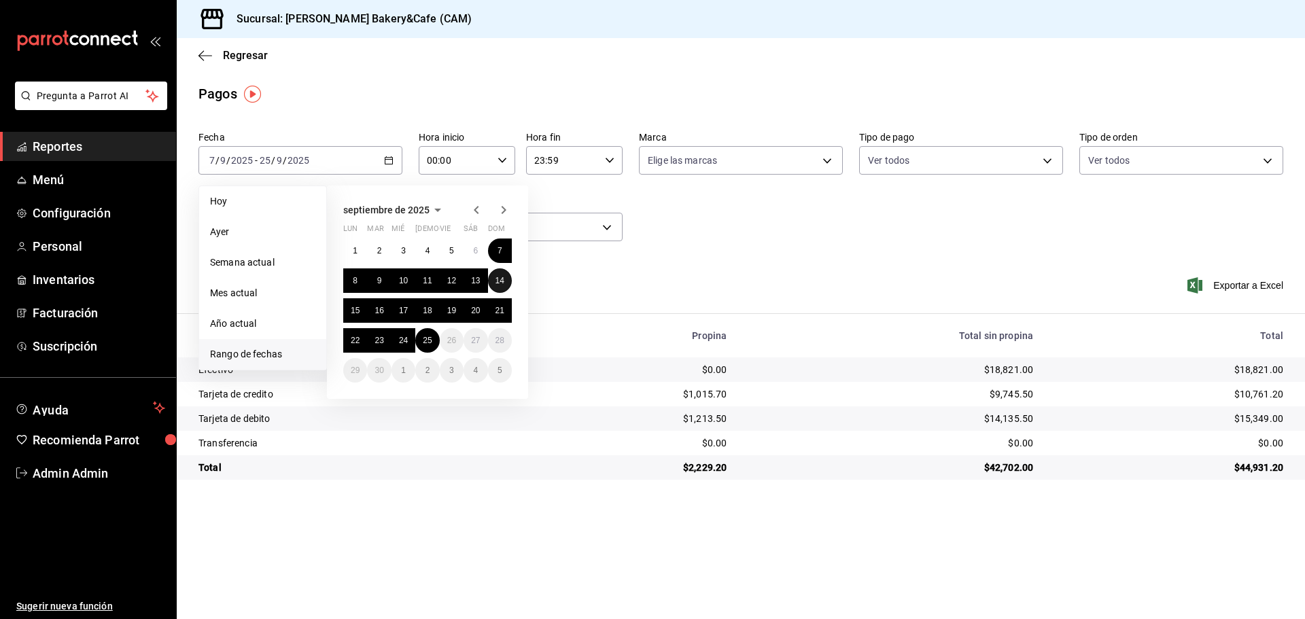
click at [501, 277] on abbr "14" at bounding box center [500, 281] width 9 height 10
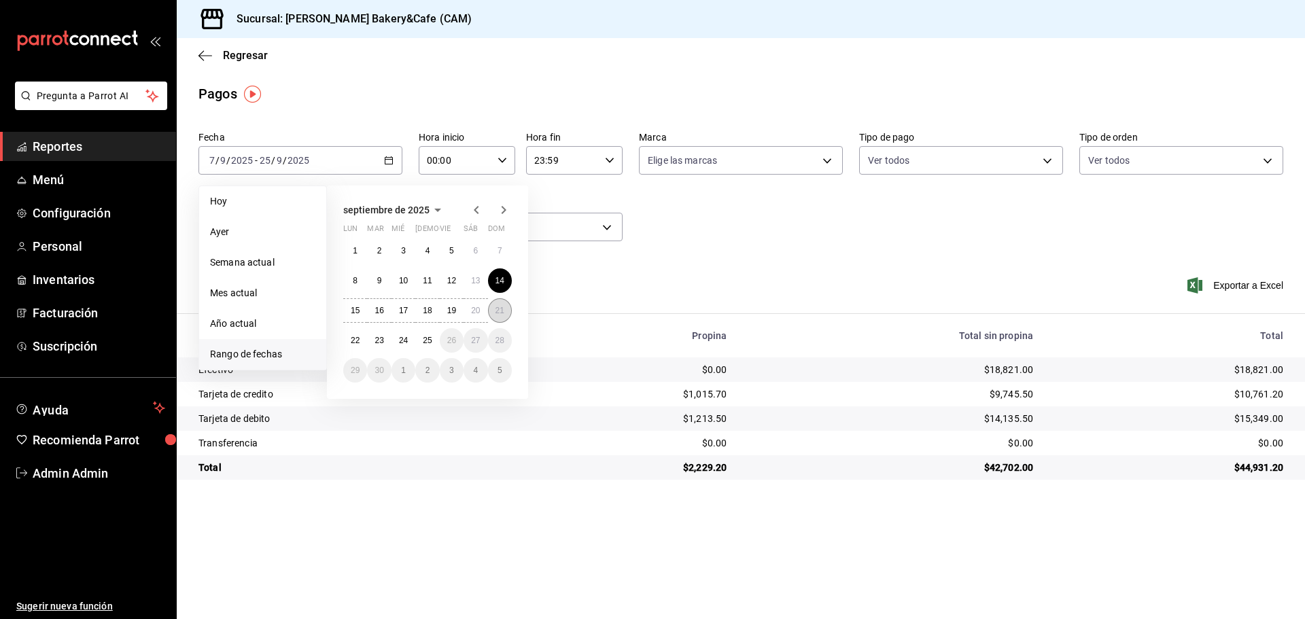
click at [504, 309] on abbr "21" at bounding box center [500, 311] width 9 height 10
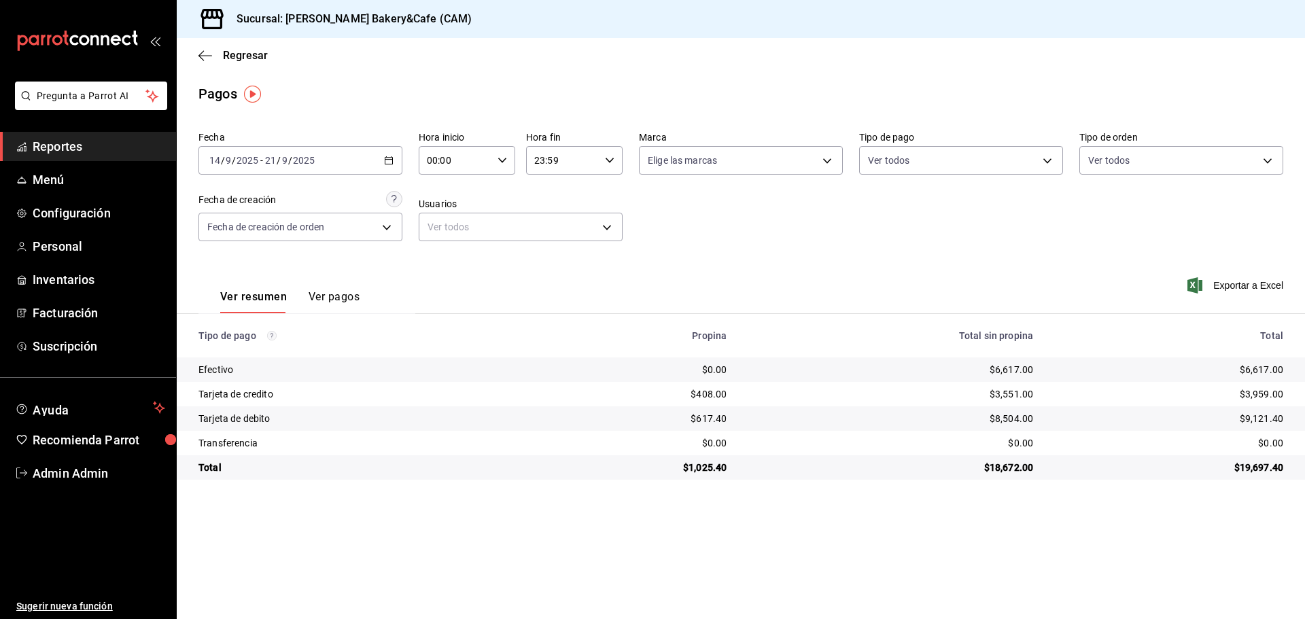
click at [389, 162] on icon "button" at bounding box center [389, 161] width 10 height 10
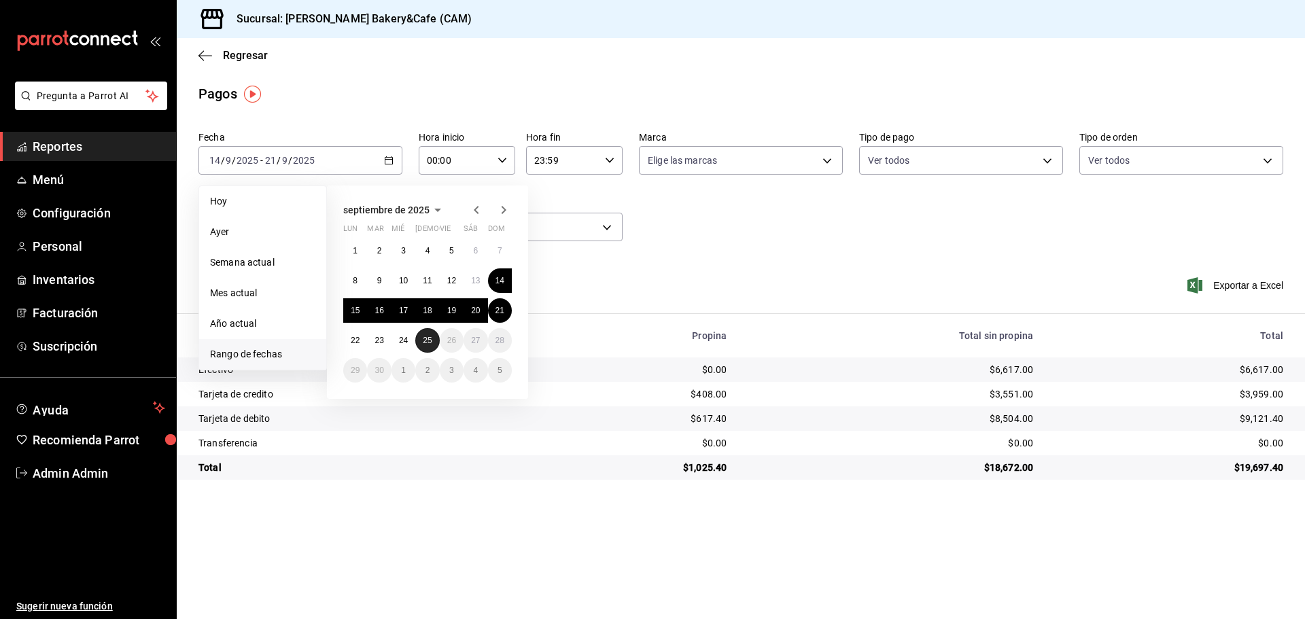
click at [424, 341] on abbr "25" at bounding box center [427, 341] width 9 height 10
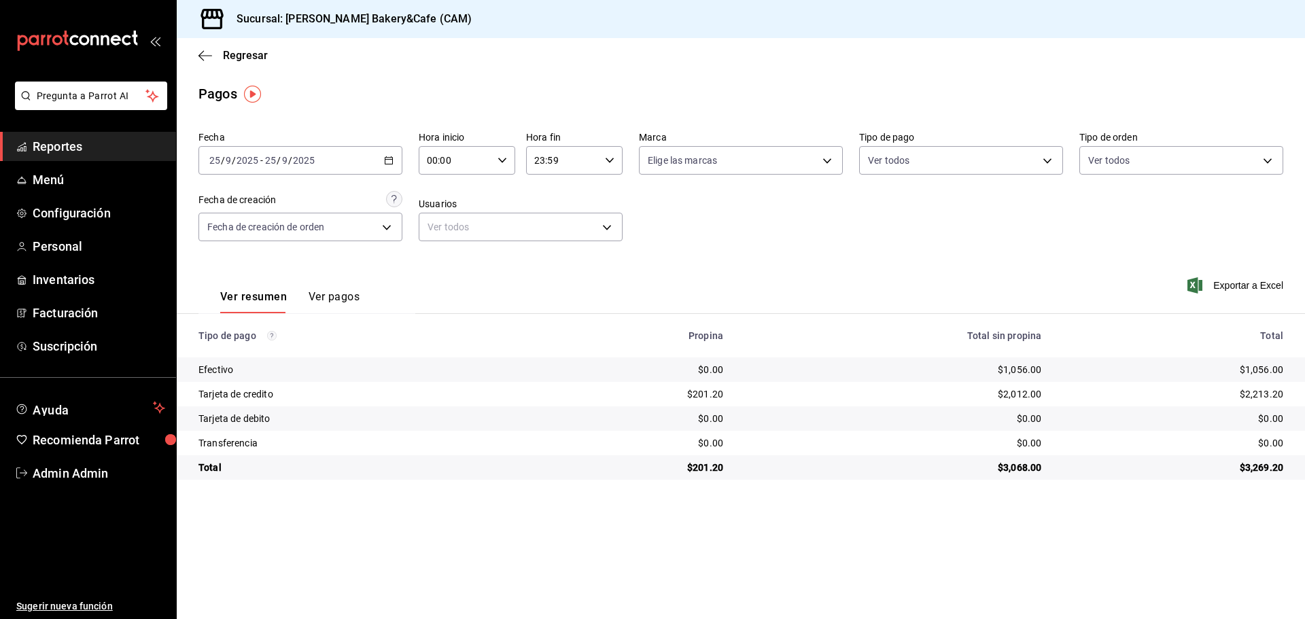
click at [395, 154] on div "2025-09-25 25 / 9 / 2025 - 2025-09-25 25 / 9 / 2025" at bounding box center [301, 160] width 204 height 29
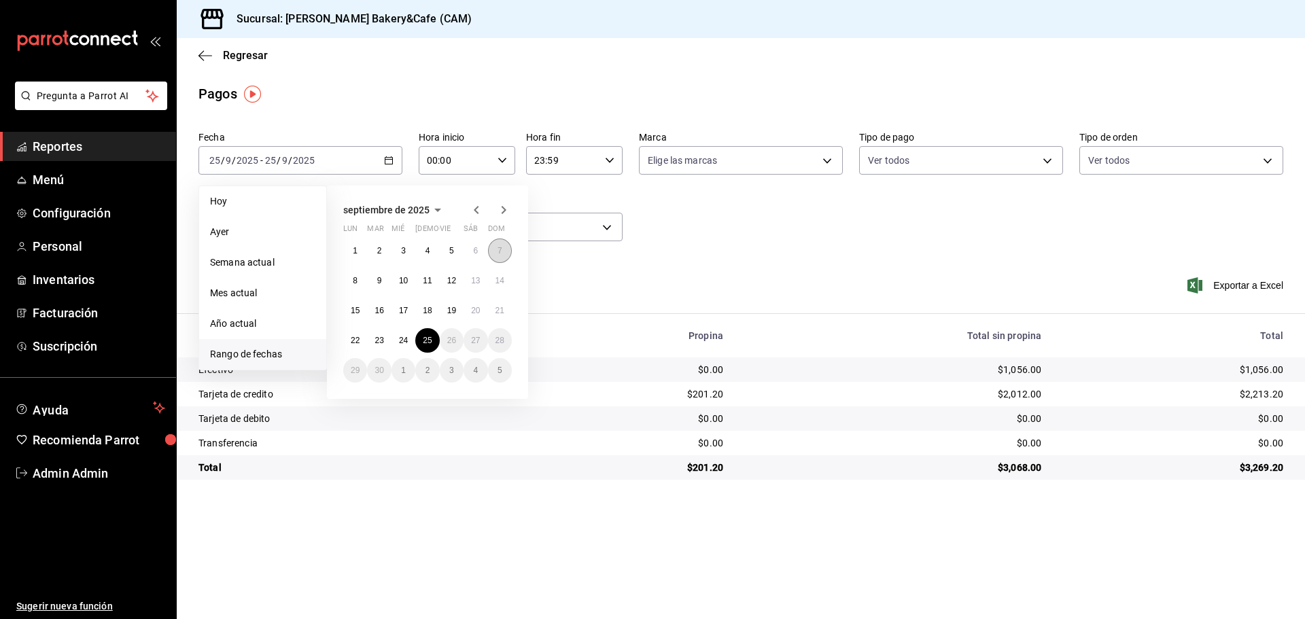
click at [500, 250] on abbr "7" at bounding box center [500, 251] width 5 height 10
click at [422, 344] on button "25" at bounding box center [427, 340] width 24 height 24
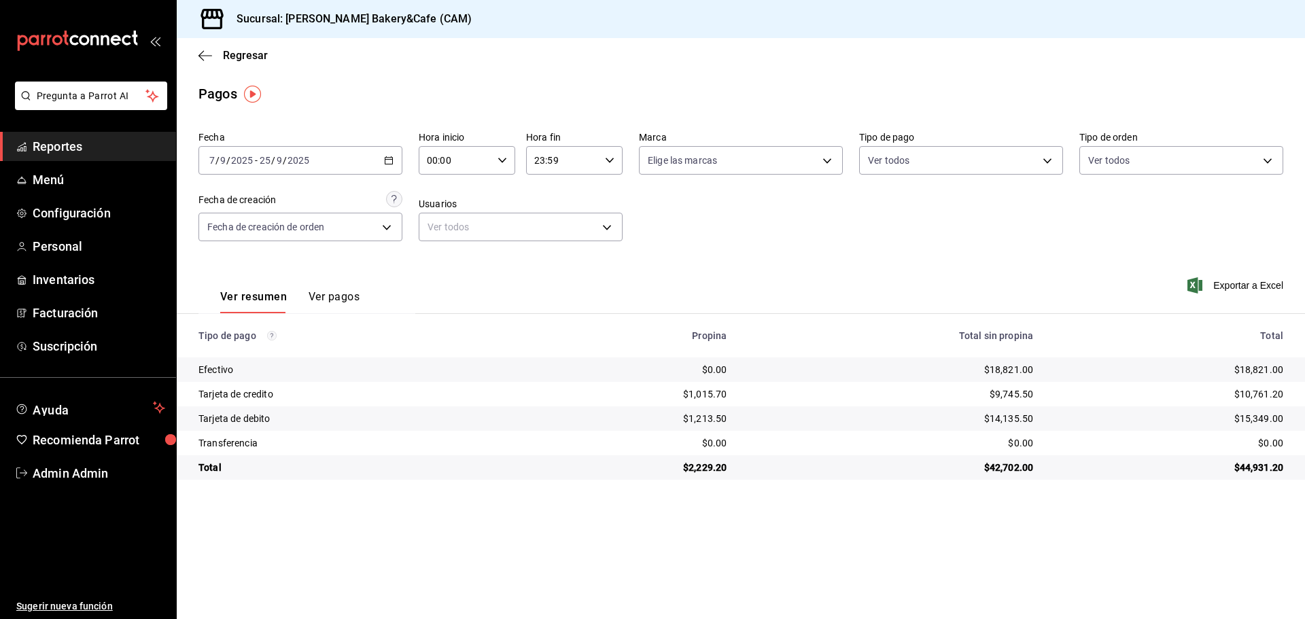
click at [390, 154] on div "2025-09-07 7 / 9 / 2025 - 2025-09-25 25 / 9 / 2025" at bounding box center [301, 160] width 204 height 29
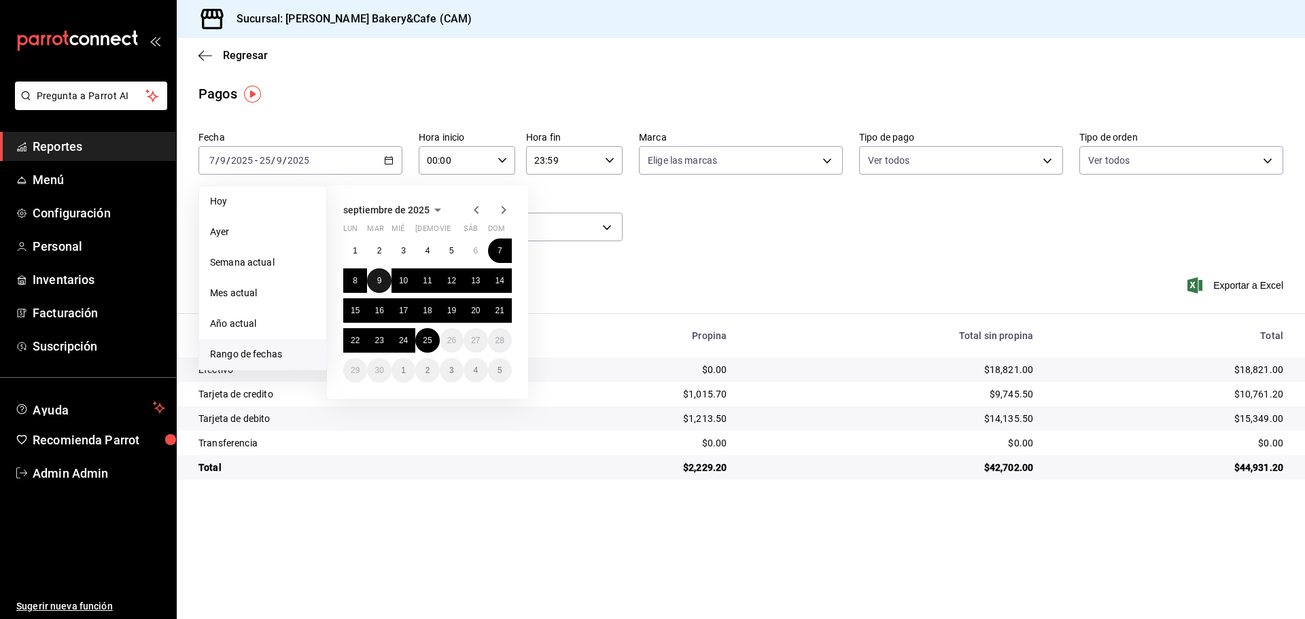
click at [380, 277] on abbr "9" at bounding box center [379, 281] width 5 height 10
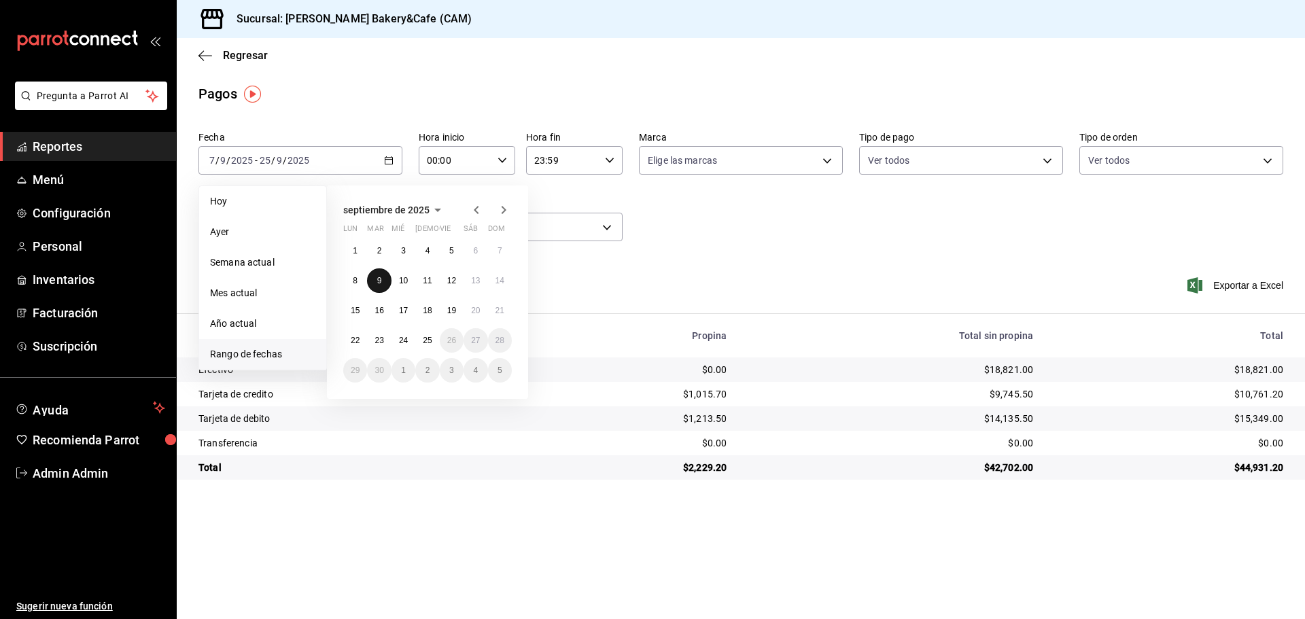
click at [380, 277] on abbr "9" at bounding box center [379, 281] width 5 height 10
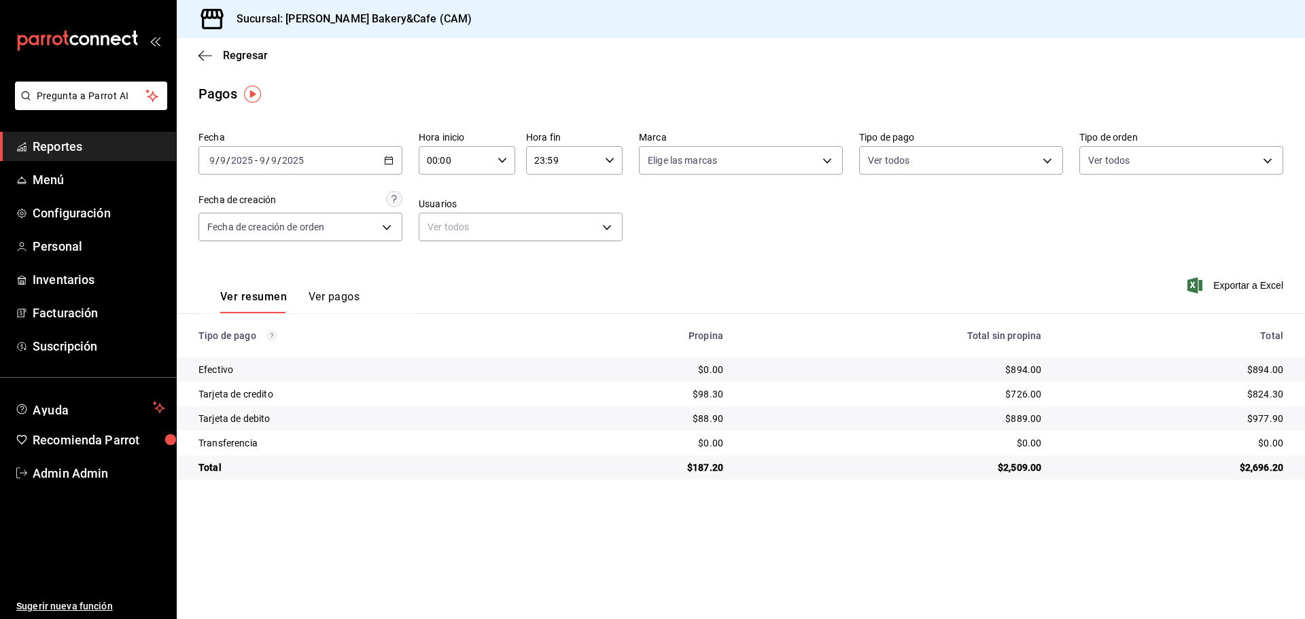
click at [382, 160] on div "2025-09-09 9 / 9 / 2025 - 2025-09-09 9 / 9 / 2025" at bounding box center [301, 160] width 204 height 29
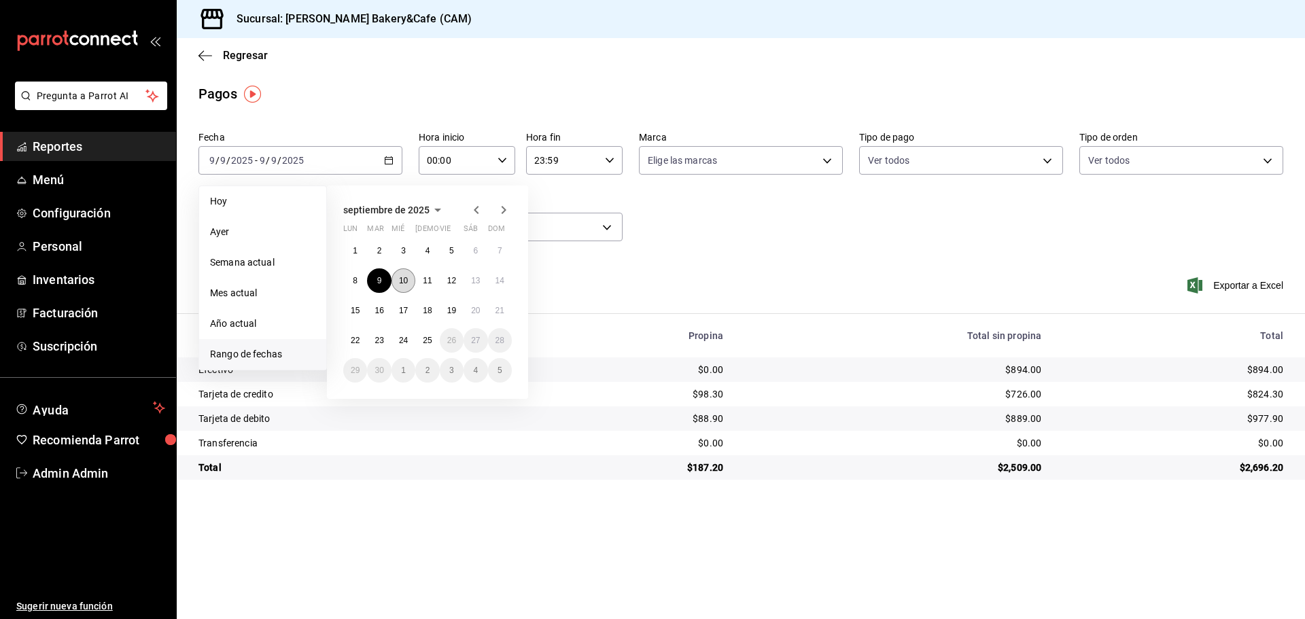
click at [395, 276] on button "10" at bounding box center [404, 281] width 24 height 24
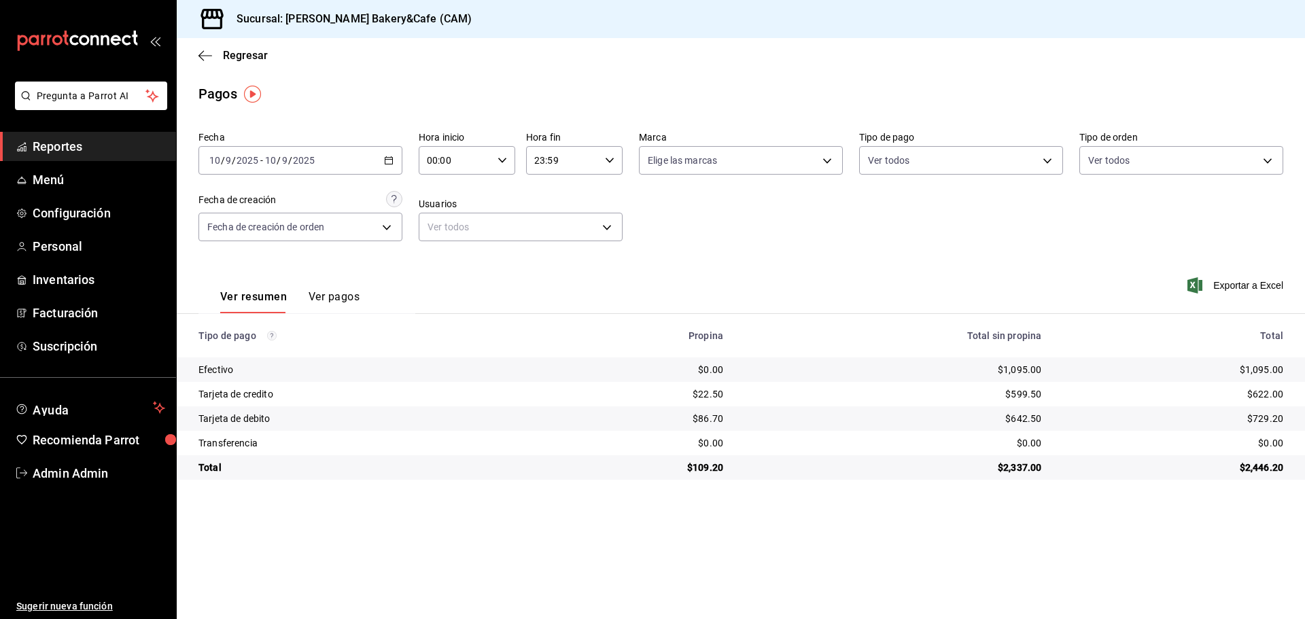
drag, startPoint x: 393, startPoint y: 160, endPoint x: 401, endPoint y: 135, distance: 26.4
click at [401, 135] on label "Fecha" at bounding box center [301, 138] width 204 height 10
click at [391, 161] on icon "button" at bounding box center [389, 161] width 10 height 10
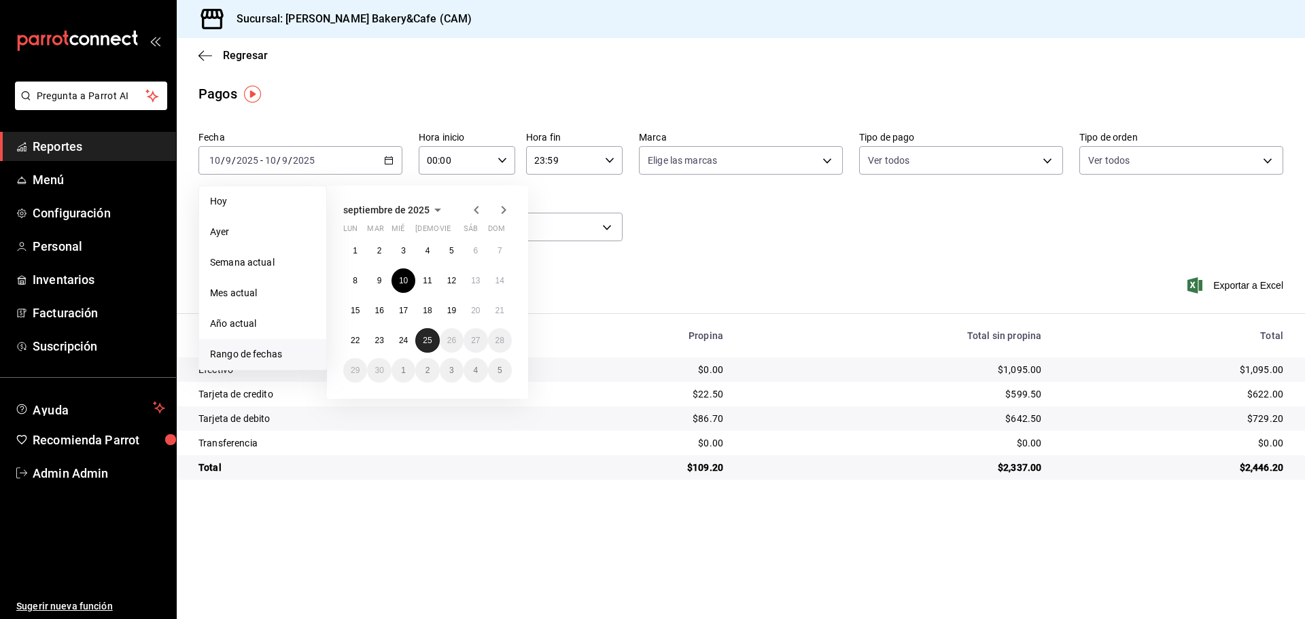
click at [434, 343] on button "25" at bounding box center [427, 340] width 24 height 24
click at [426, 339] on abbr "25" at bounding box center [427, 341] width 9 height 10
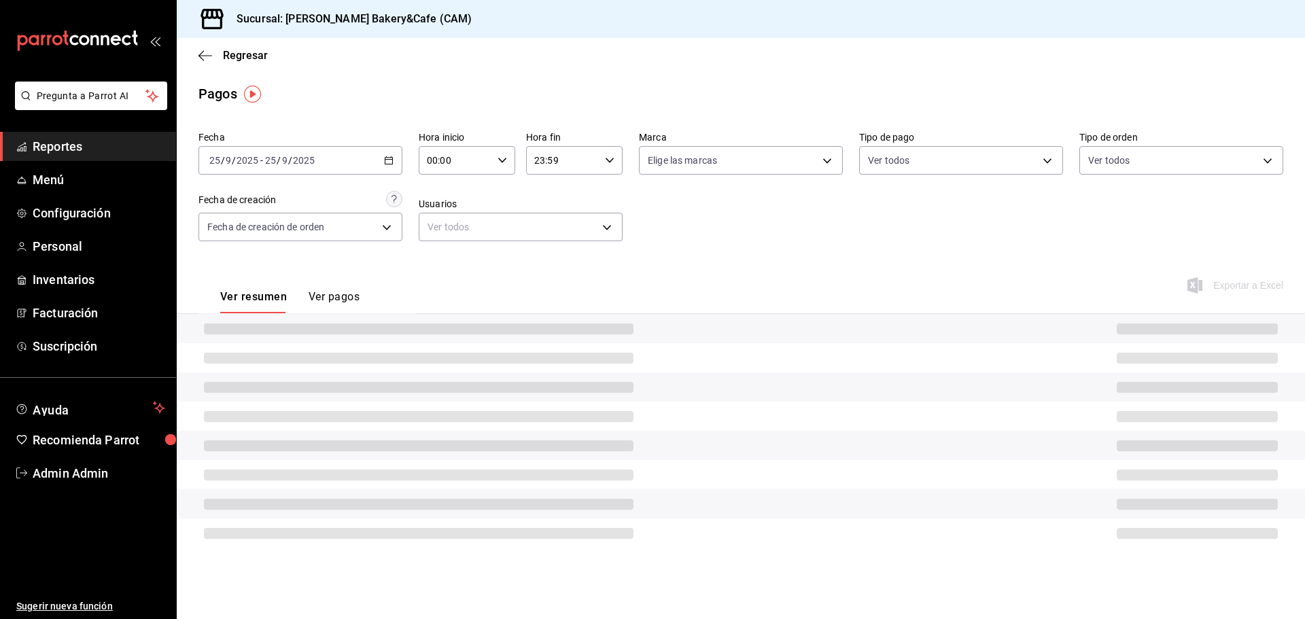
click at [432, 338] on div at bounding box center [741, 328] width 1129 height 29
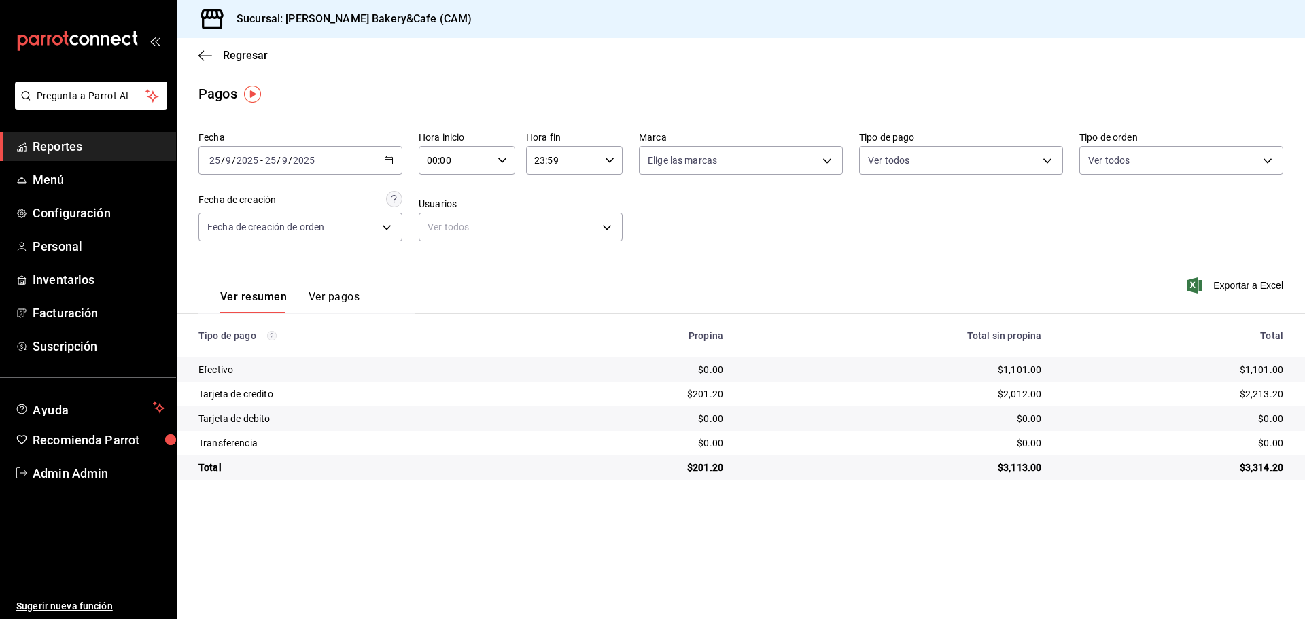
click at [92, 143] on span "Reportes" at bounding box center [99, 146] width 133 height 18
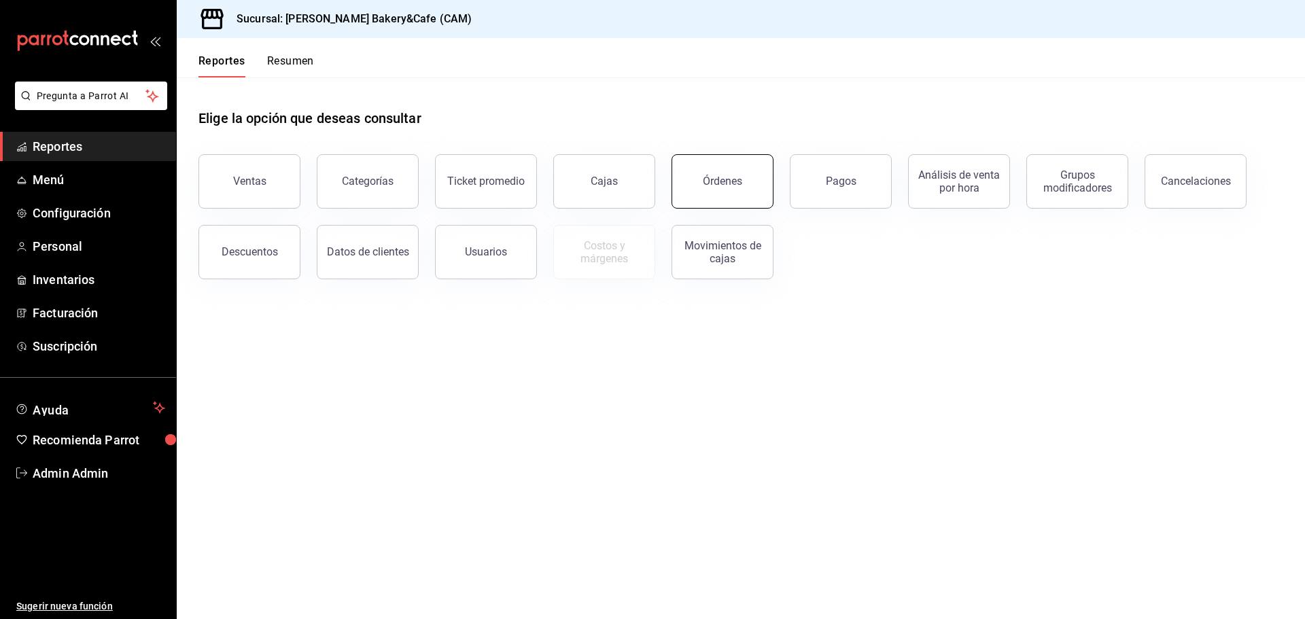
click at [747, 182] on button "Órdenes" at bounding box center [723, 181] width 102 height 54
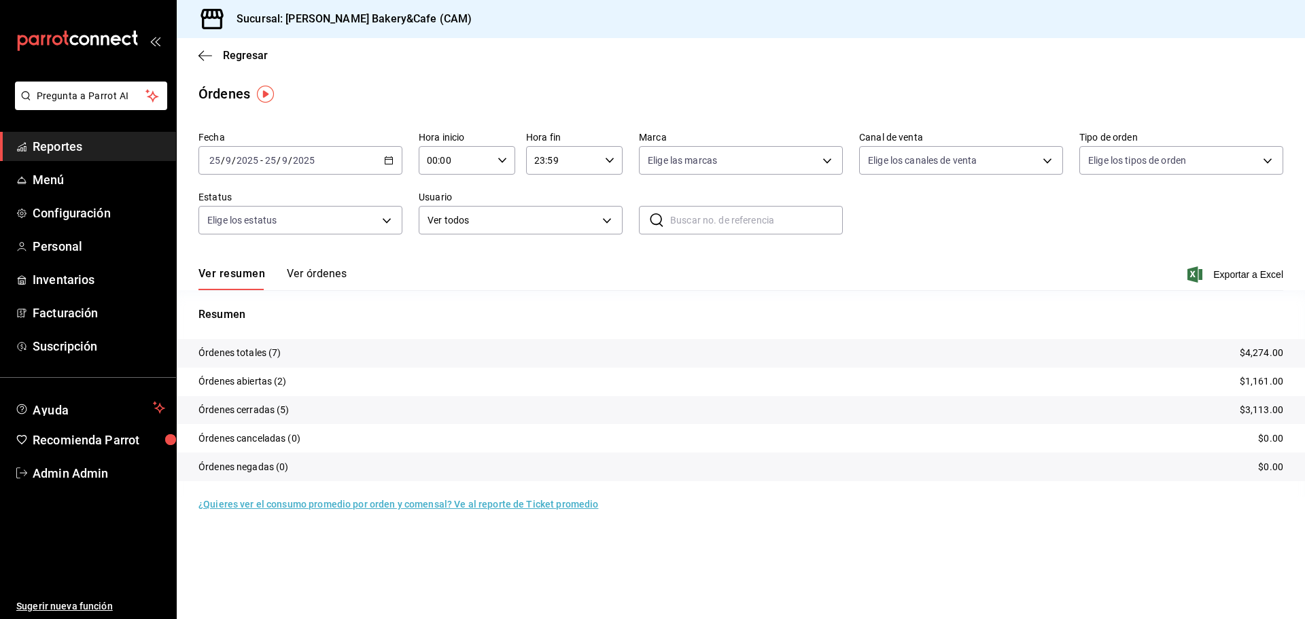
click at [332, 269] on button "Ver órdenes" at bounding box center [317, 278] width 60 height 23
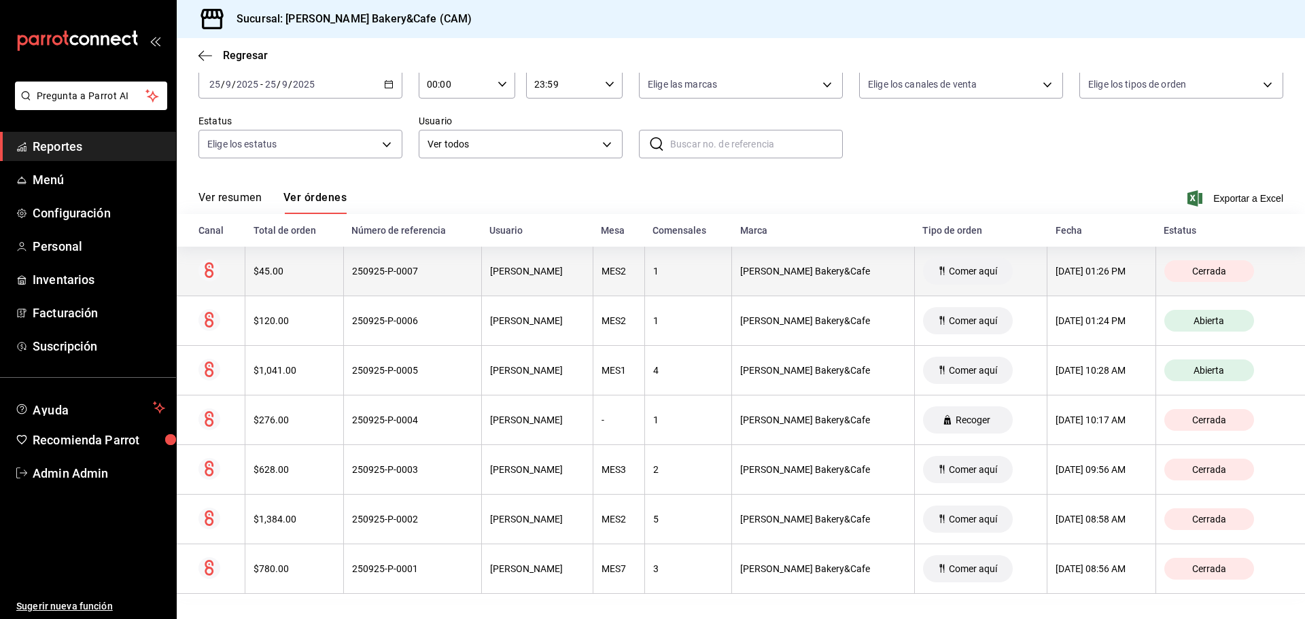
scroll to position [79, 0]
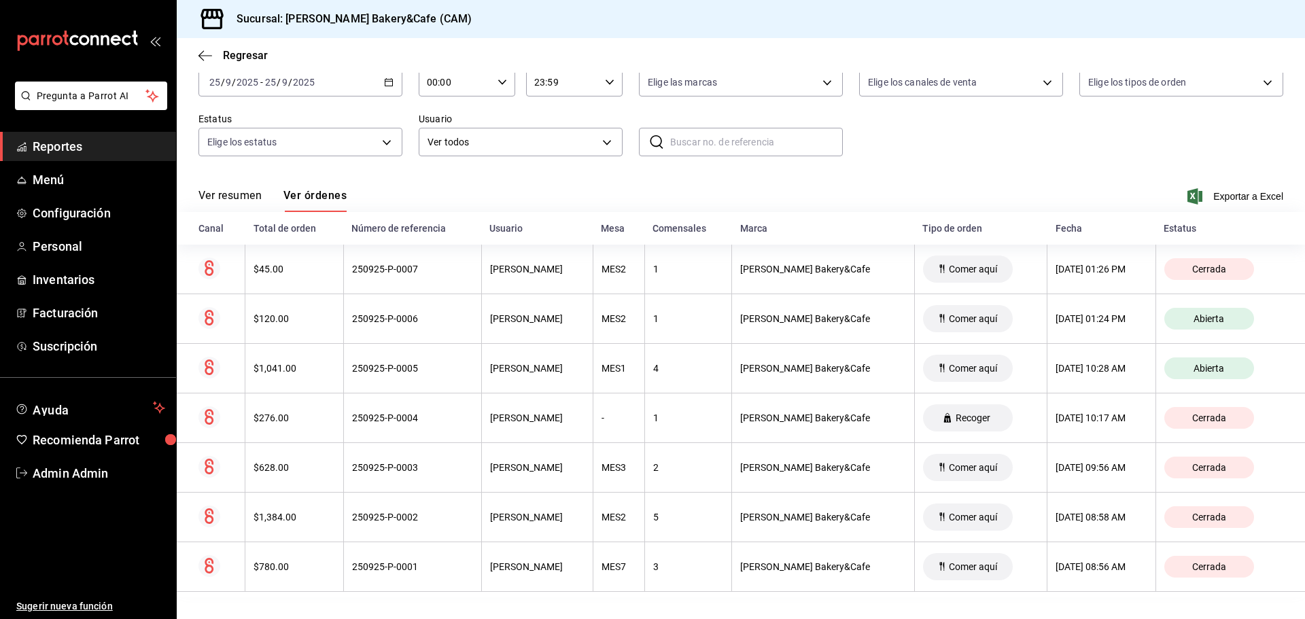
click at [117, 148] on span "Reportes" at bounding box center [99, 146] width 133 height 18
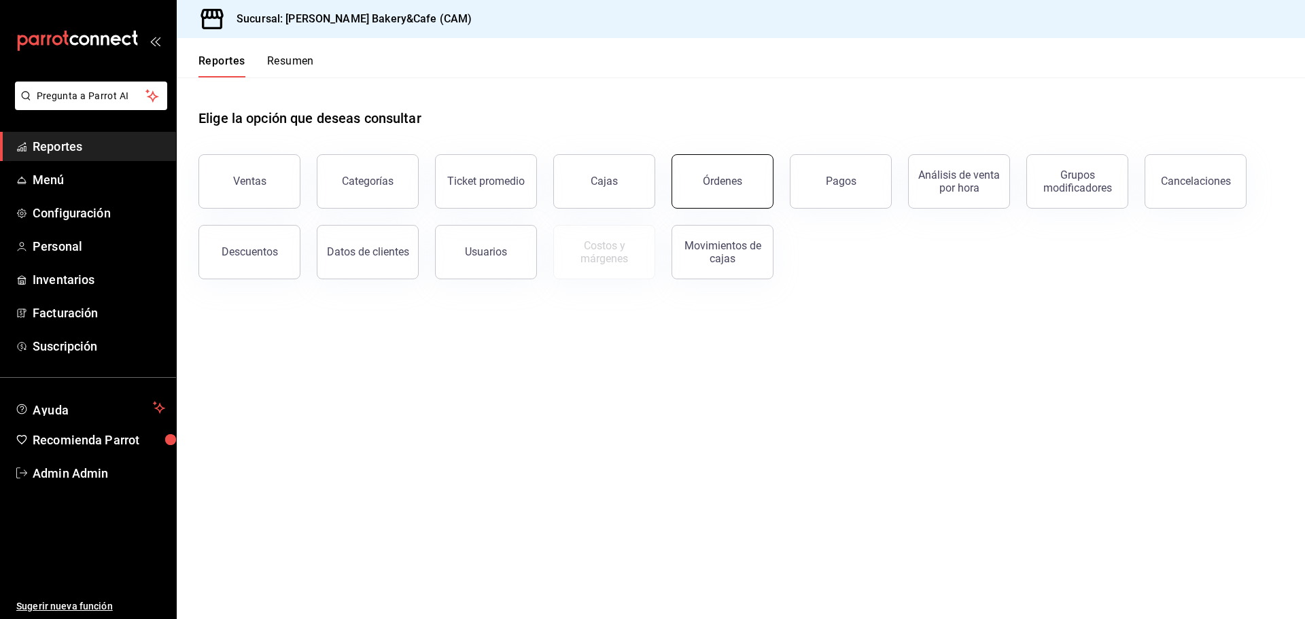
click at [744, 177] on button "Órdenes" at bounding box center [723, 181] width 102 height 54
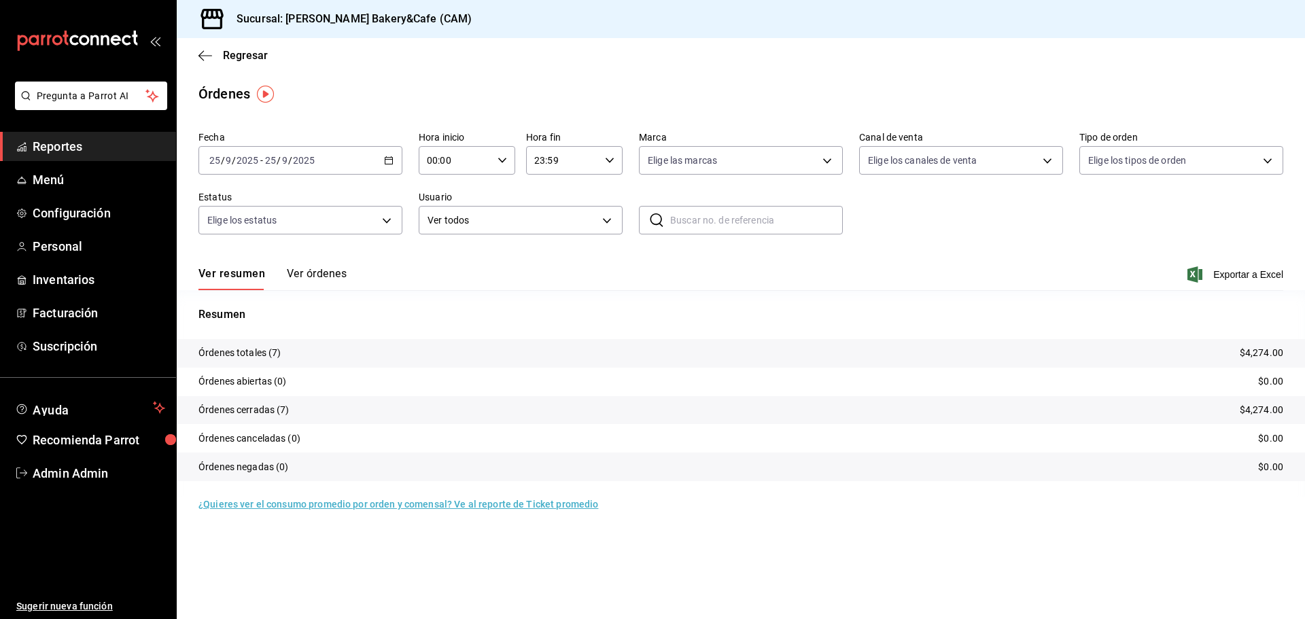
click at [310, 266] on div "Ver resumen Ver órdenes Exportar a Excel" at bounding box center [741, 270] width 1085 height 39
click at [261, 278] on button "Ver resumen" at bounding box center [232, 278] width 67 height 23
drag, startPoint x: 453, startPoint y: 277, endPoint x: 1135, endPoint y: 22, distance: 728.4
click at [571, 257] on div "Ver resumen Ver órdenes Exportar a Excel" at bounding box center [741, 270] width 1085 height 39
click at [364, 158] on div "2025-09-25 25 / 9 / 2025 - 2025-09-25 25 / 9 / 2025" at bounding box center [301, 160] width 204 height 29
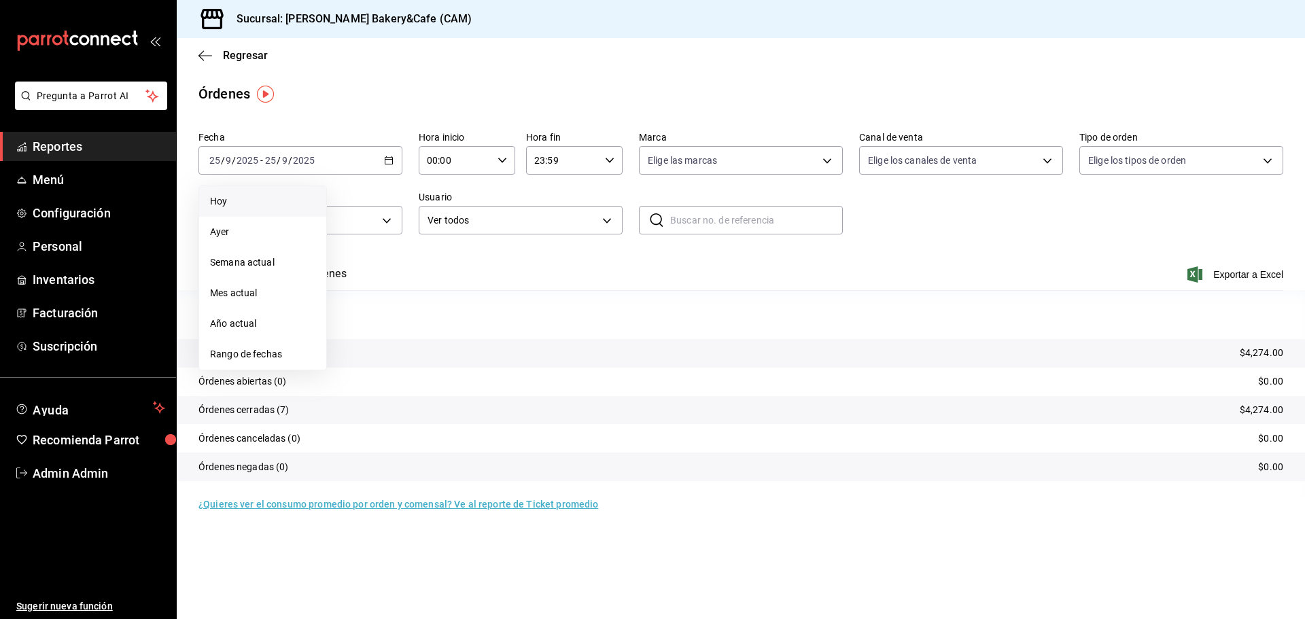
click at [235, 196] on span "Hoy" at bounding box center [262, 201] width 105 height 14
click at [84, 152] on span "Reportes" at bounding box center [99, 146] width 133 height 18
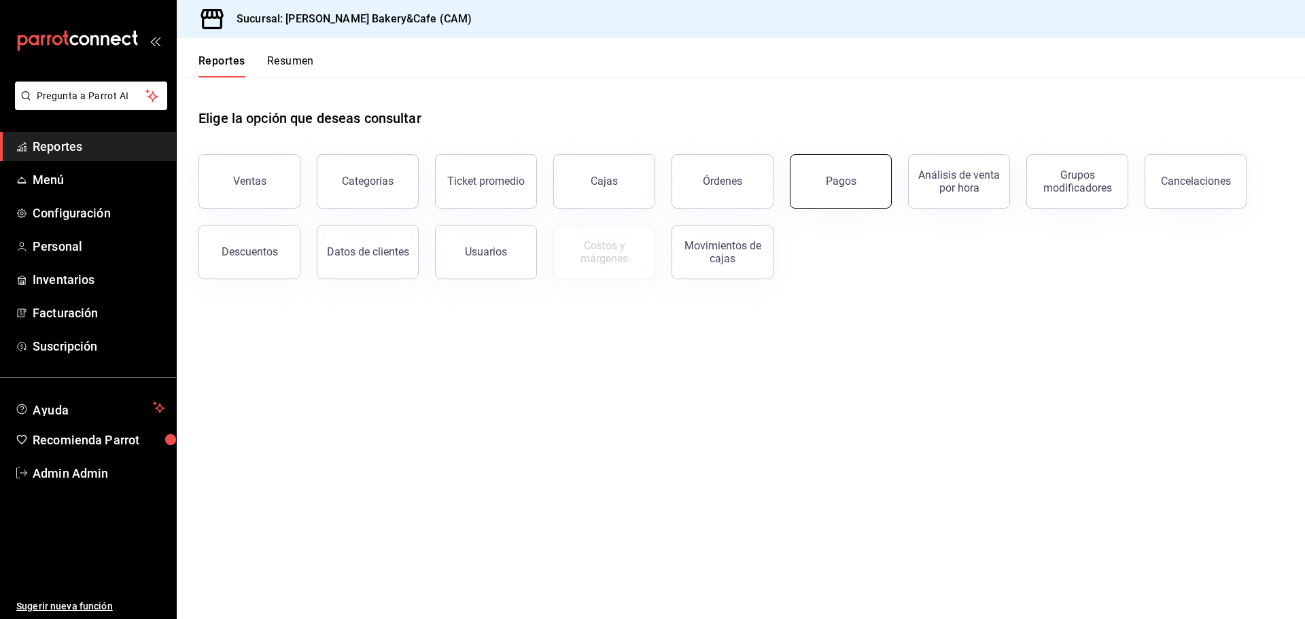
click at [816, 196] on button "Pagos" at bounding box center [841, 181] width 102 height 54
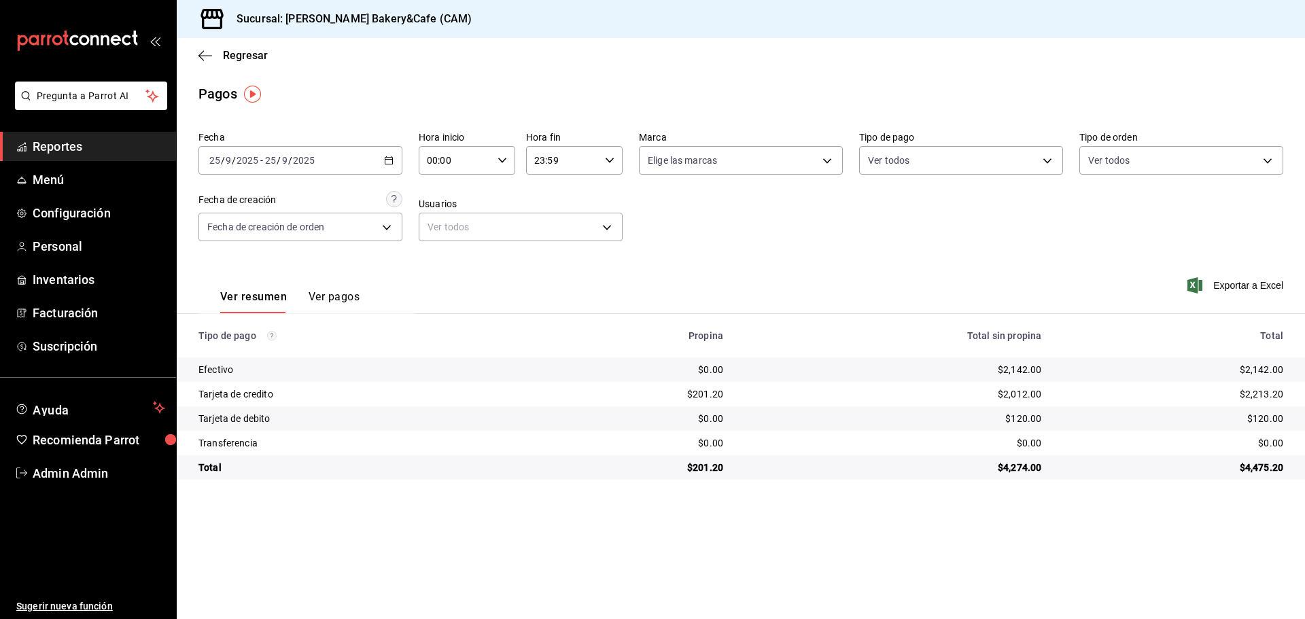
click at [1150, 346] on th "Total" at bounding box center [1178, 336] width 253 height 44
